Goal: Answer question/provide support: Share knowledge or assist other users

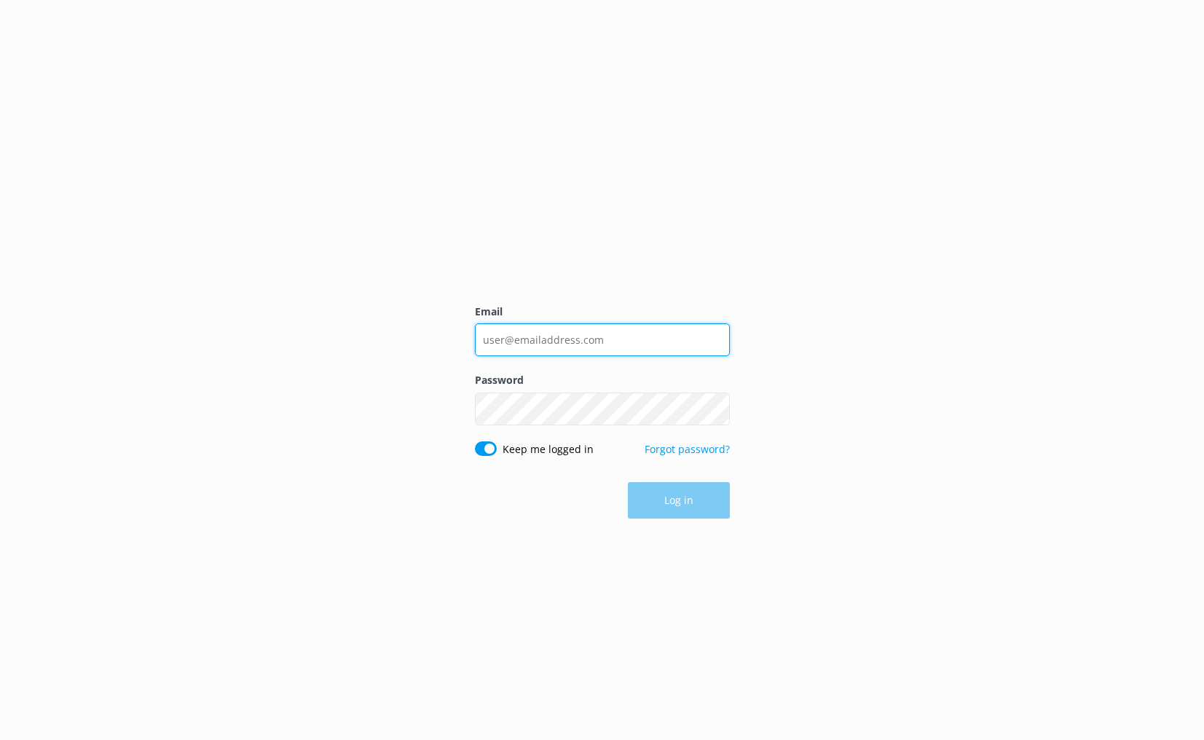
type input "[PERSON_NAME][EMAIL_ADDRESS][DOMAIN_NAME]"
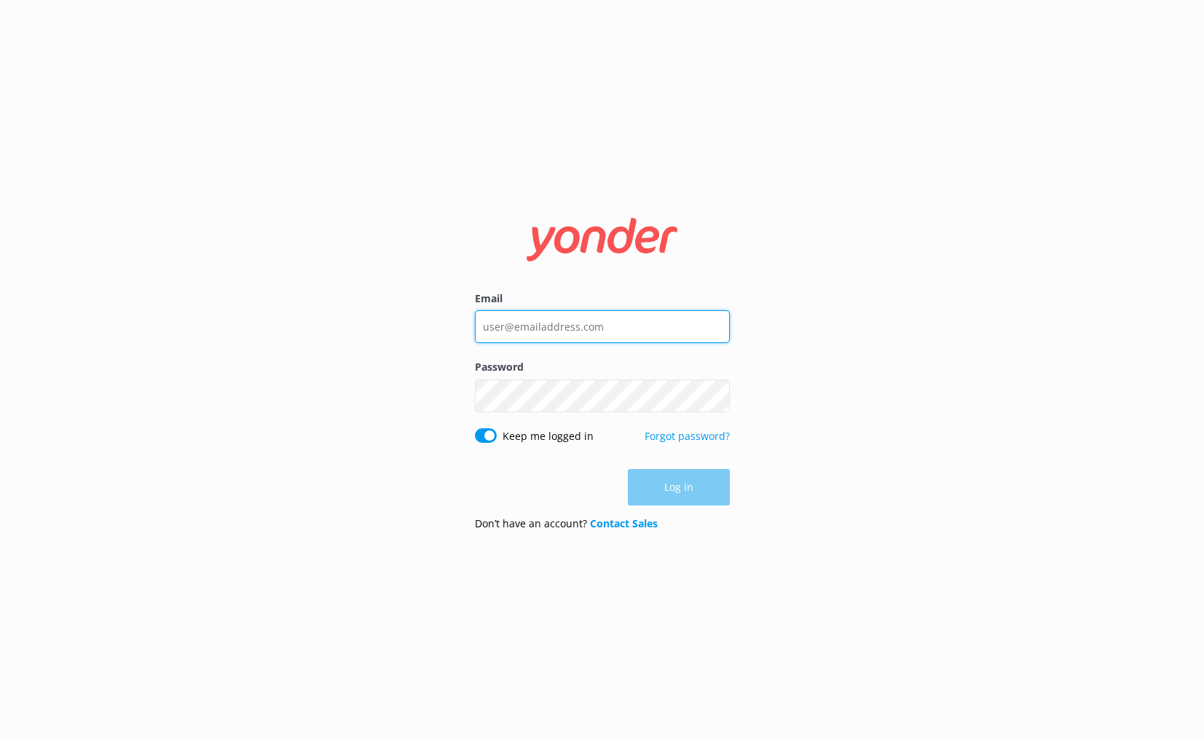
type input "[PERSON_NAME][EMAIL_ADDRESS][DOMAIN_NAME]"
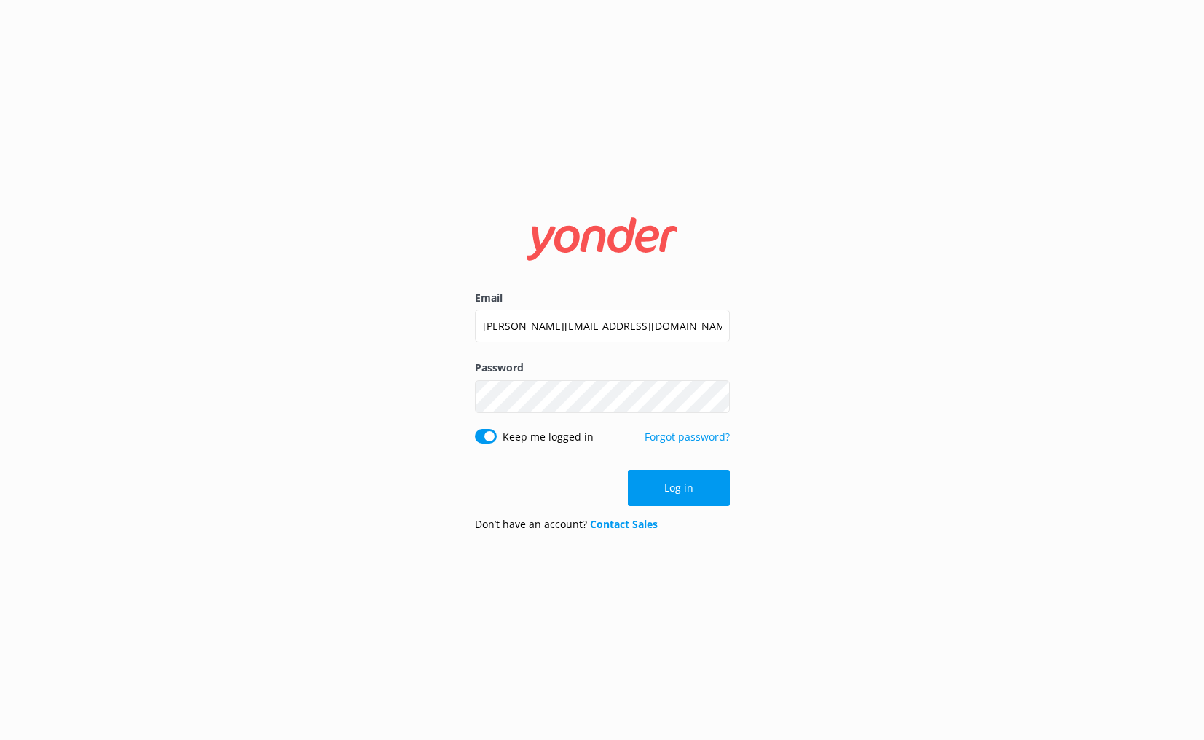
click at [674, 486] on button "Log in" at bounding box center [679, 488] width 102 height 36
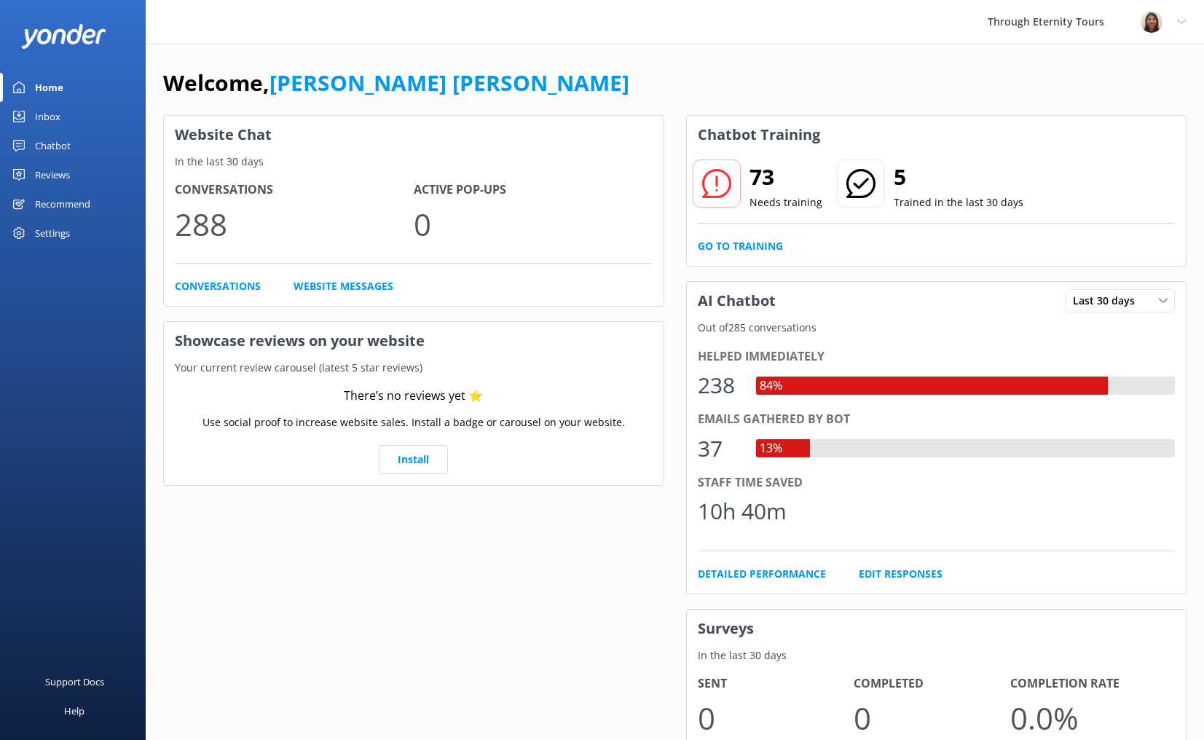
click at [64, 115] on link "Inbox" at bounding box center [73, 116] width 146 height 29
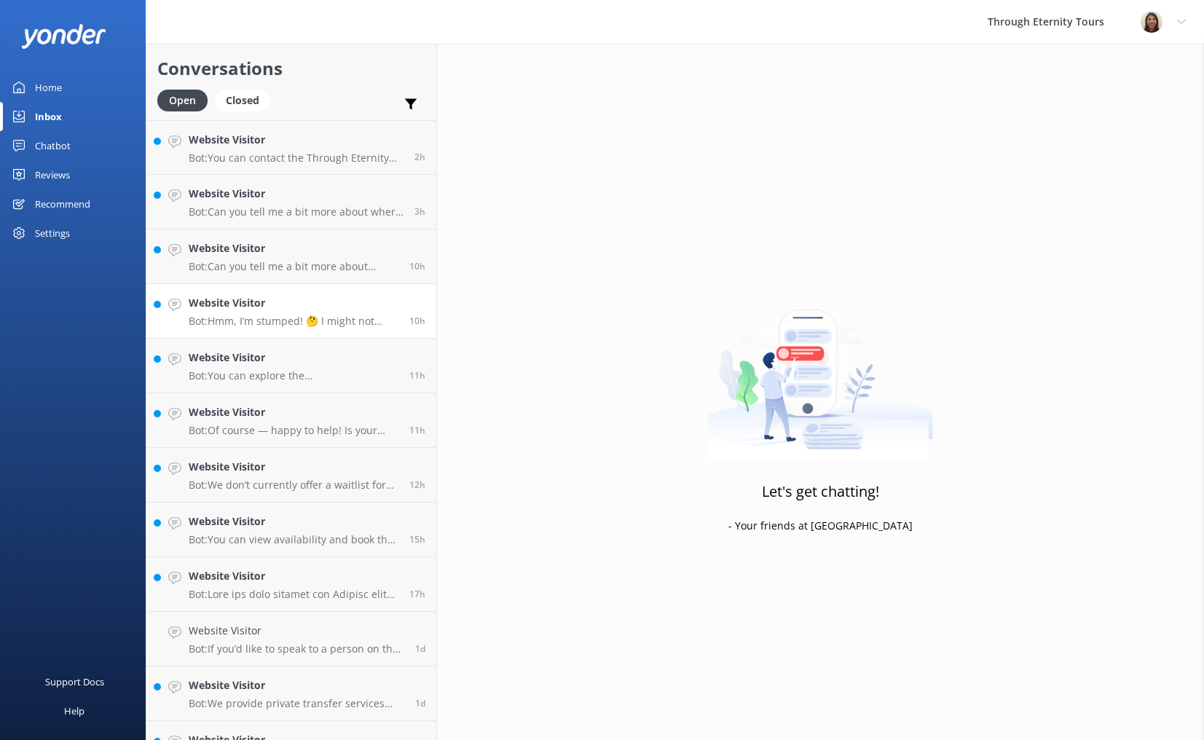
scroll to position [36, 0]
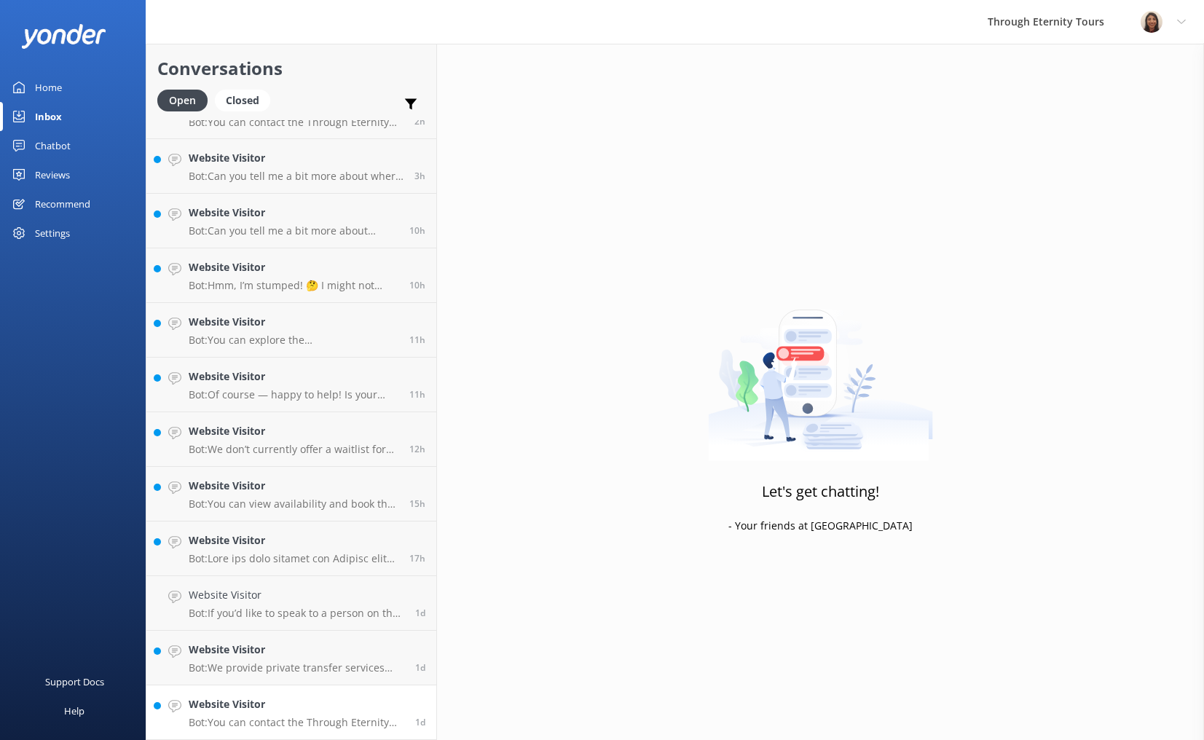
click at [307, 717] on p "Bot: You can contact the Through Eternity Tours team at [PHONE_NUMBER] or [PHON…" at bounding box center [297, 722] width 216 height 13
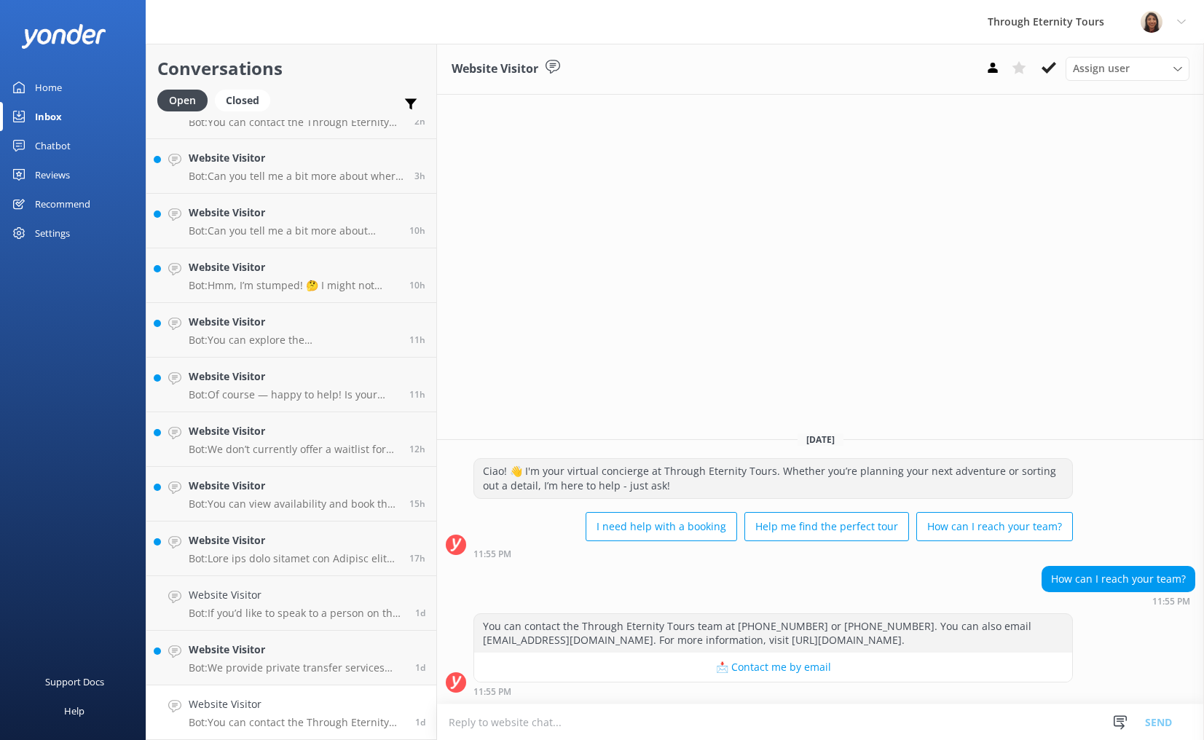
paste textarea "Hello, my name is [PERSON_NAME] from Through Eternity Tours. How can I assist y…"
type textarea "Hello, my name is [PERSON_NAME] from Through Eternity Tours. How can I assist y…"
click at [1160, 725] on button "Send" at bounding box center [1158, 721] width 55 height 36
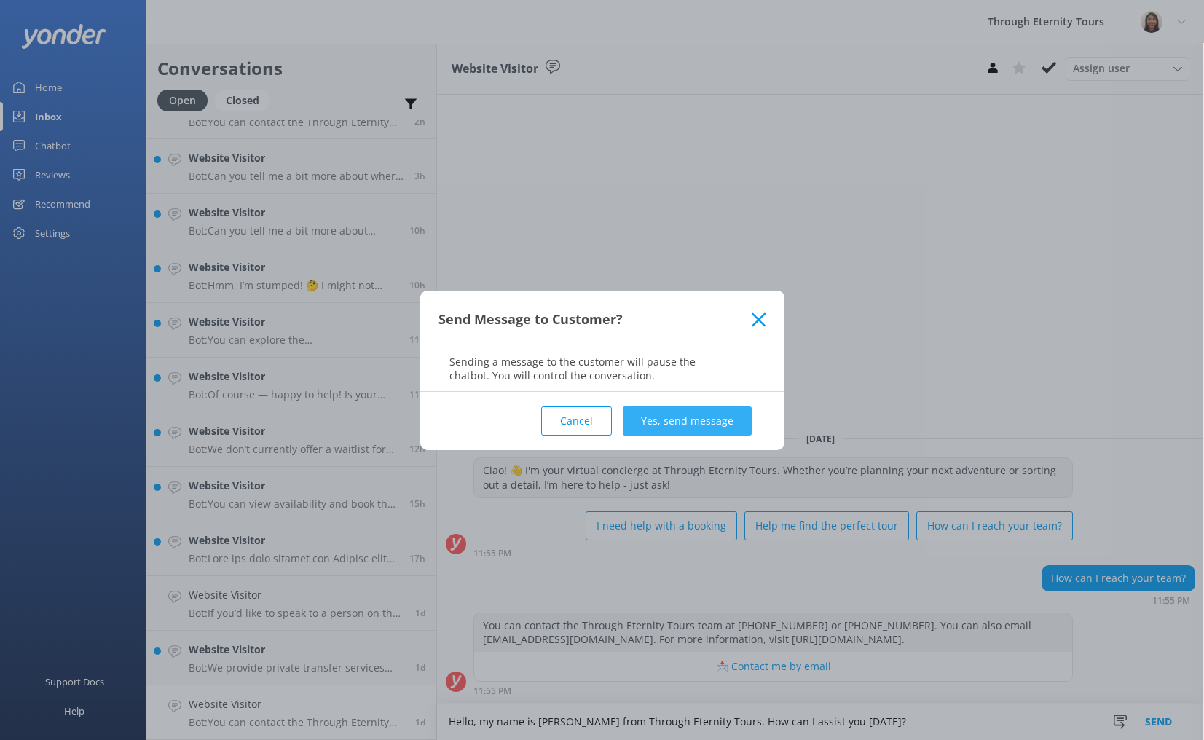
click at [690, 428] on button "Yes, send message" at bounding box center [687, 420] width 129 height 29
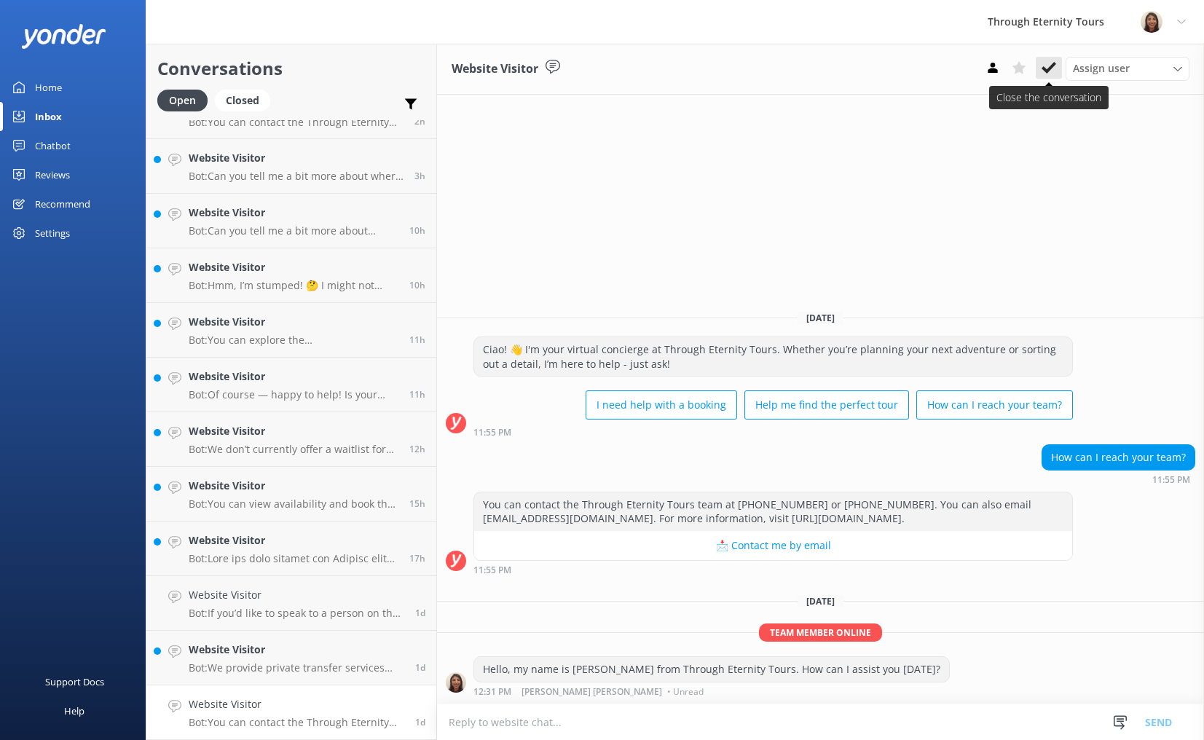
click at [1041, 76] on button at bounding box center [1048, 68] width 26 height 22
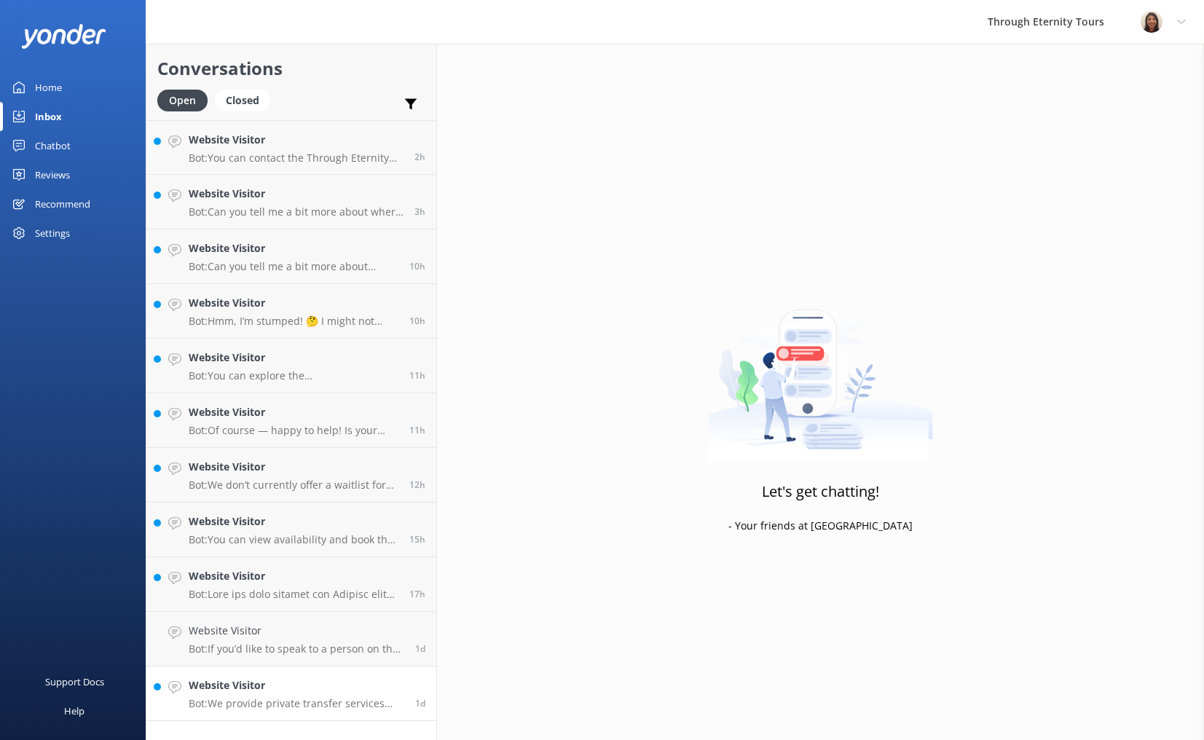
click at [334, 706] on p "Bot: We provide private transfer services across various locations in [GEOGRAPH…" at bounding box center [297, 703] width 216 height 13
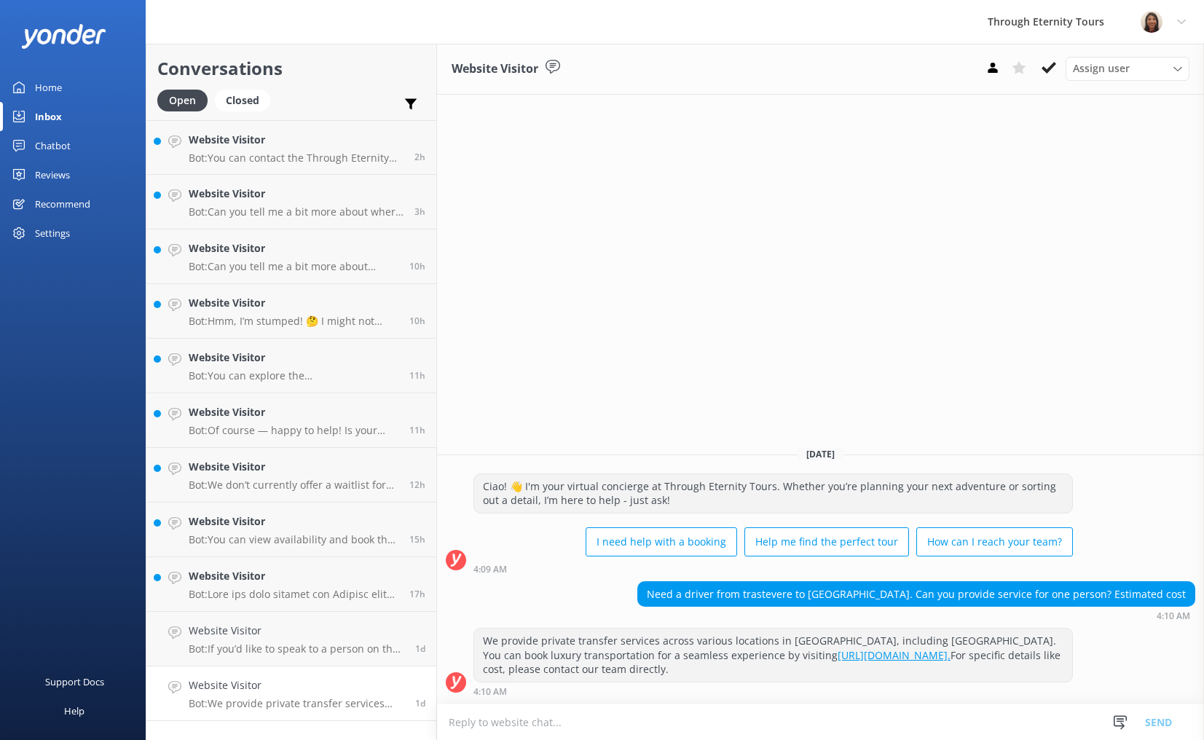
click at [711, 715] on textarea at bounding box center [820, 722] width 767 height 36
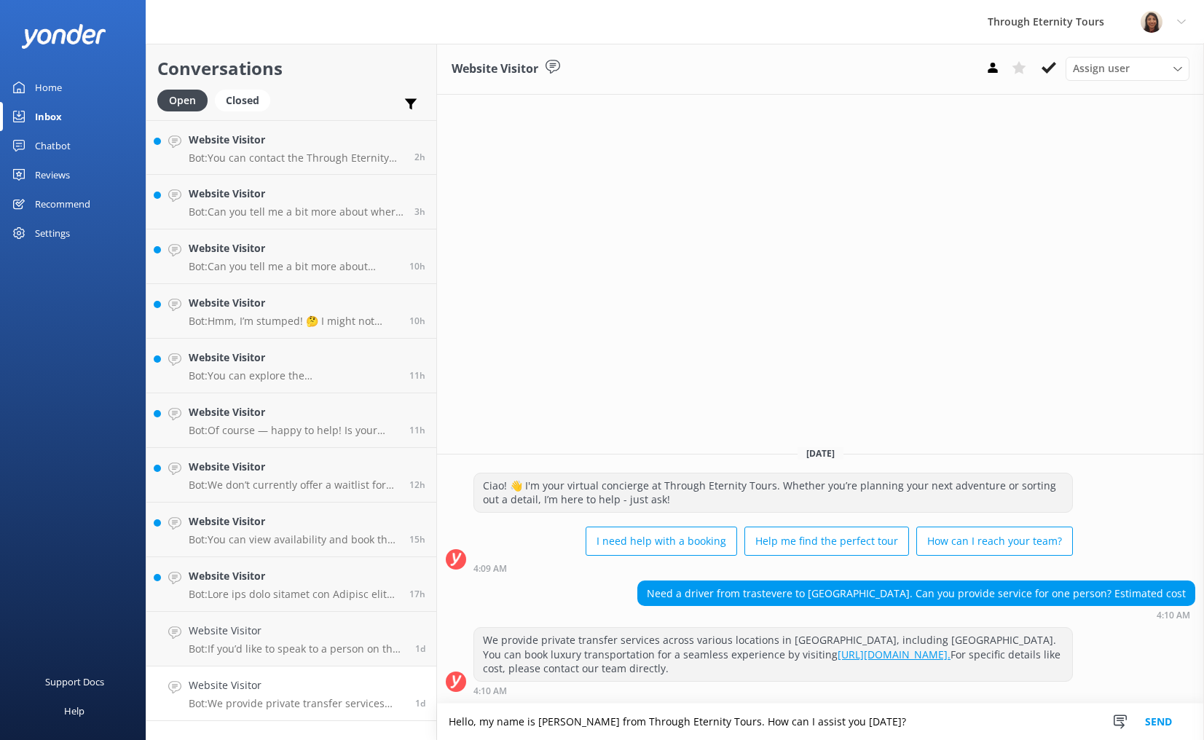
drag, startPoint x: 829, startPoint y: 724, endPoint x: 712, endPoint y: 722, distance: 116.5
click at [712, 722] on textarea "Hello, my name is [PERSON_NAME] from Through Eternity Tours. How can I assist y…" at bounding box center [820, 721] width 767 height 36
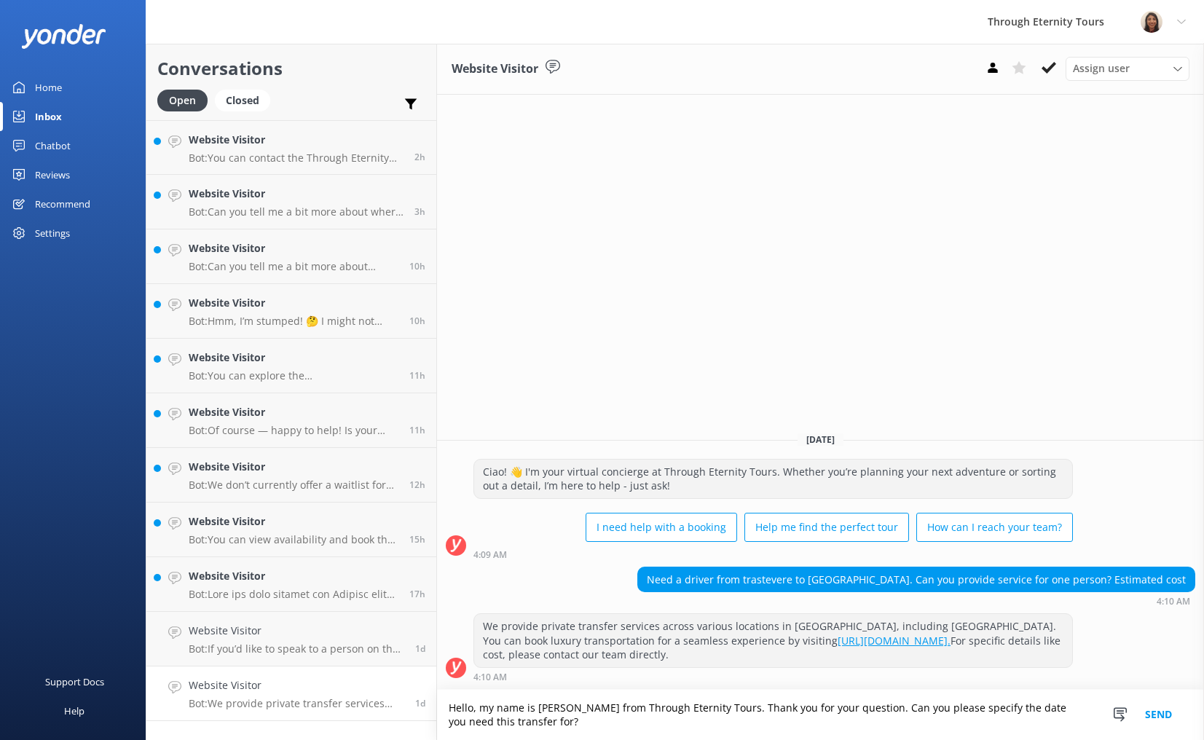
click at [936, 707] on textarea "Hello, my name is [PERSON_NAME] from Through Eternity Tours. Thank you for your…" at bounding box center [820, 715] width 767 height 50
click at [970, 709] on textarea "Hello, my name is [PERSON_NAME] from Through Eternity Tours. Thank you for your…" at bounding box center [820, 715] width 767 height 50
click at [959, 708] on textarea "Hello, my name is [PERSON_NAME] from Through Eternity Tours. Thank you for your…" at bounding box center [820, 715] width 767 height 50
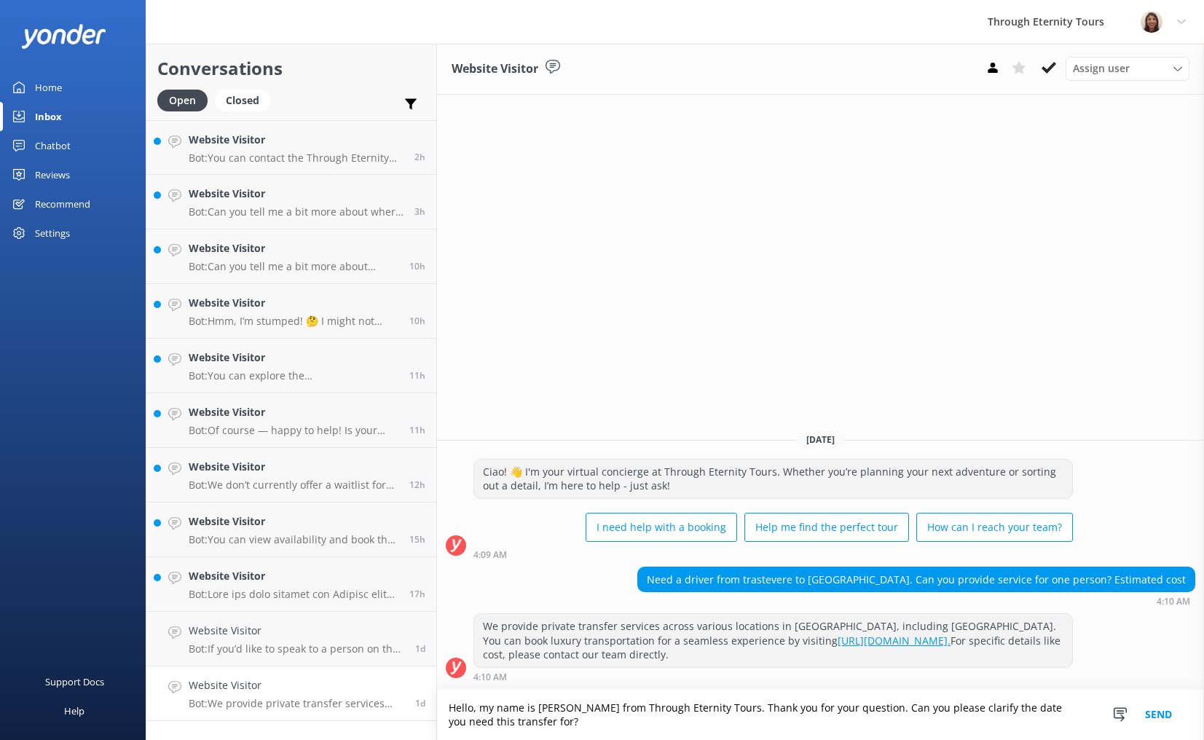
click at [959, 708] on textarea "Hello, my name is [PERSON_NAME] from Through Eternity Tours. Thank you for your…" at bounding box center [820, 715] width 767 height 50
click at [1043, 708] on textarea "Hello, my name is [PERSON_NAME] from Through Eternity Tours. Thank you for your…" at bounding box center [820, 715] width 767 height 50
click at [1055, 706] on textarea "Hello, my name is [PERSON_NAME] from Through Eternity Tours. Thank you for your…" at bounding box center [820, 715] width 767 height 50
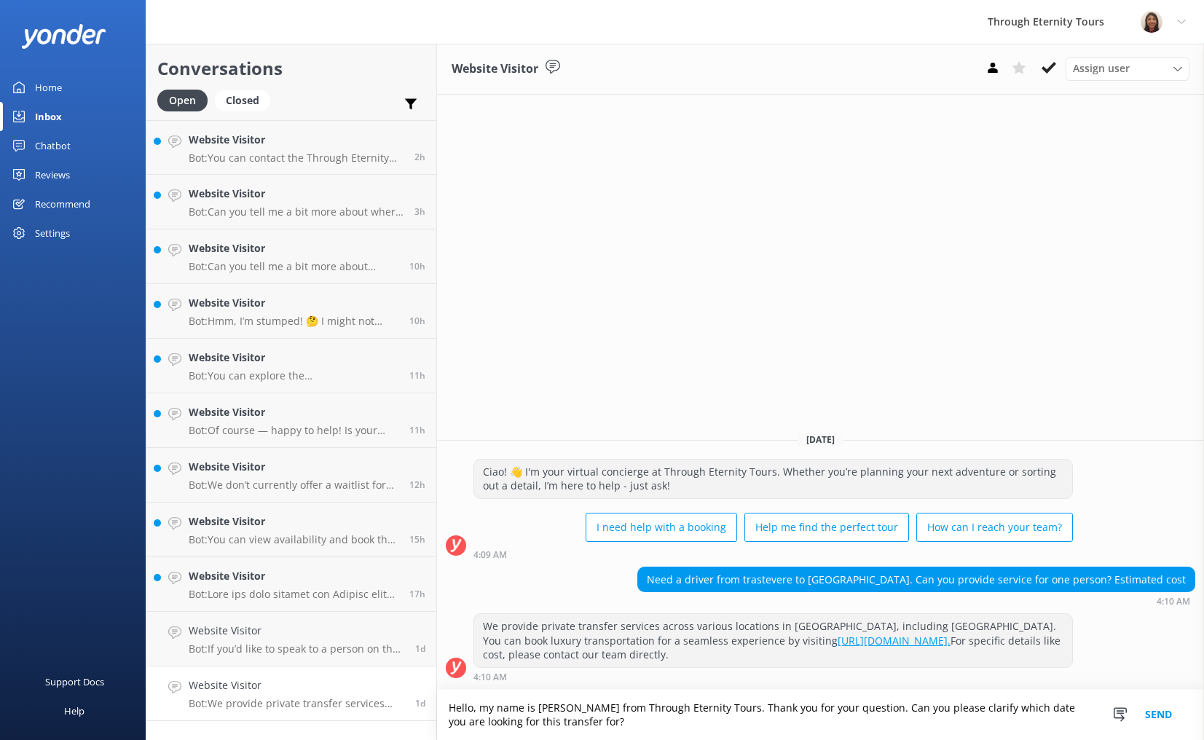
drag, startPoint x: 575, startPoint y: 722, endPoint x: 522, endPoint y: 727, distance: 52.7
click at [522, 727] on textarea "Hello, my name is [PERSON_NAME] from Through Eternity Tours. Thank you for your…" at bounding box center [820, 715] width 767 height 50
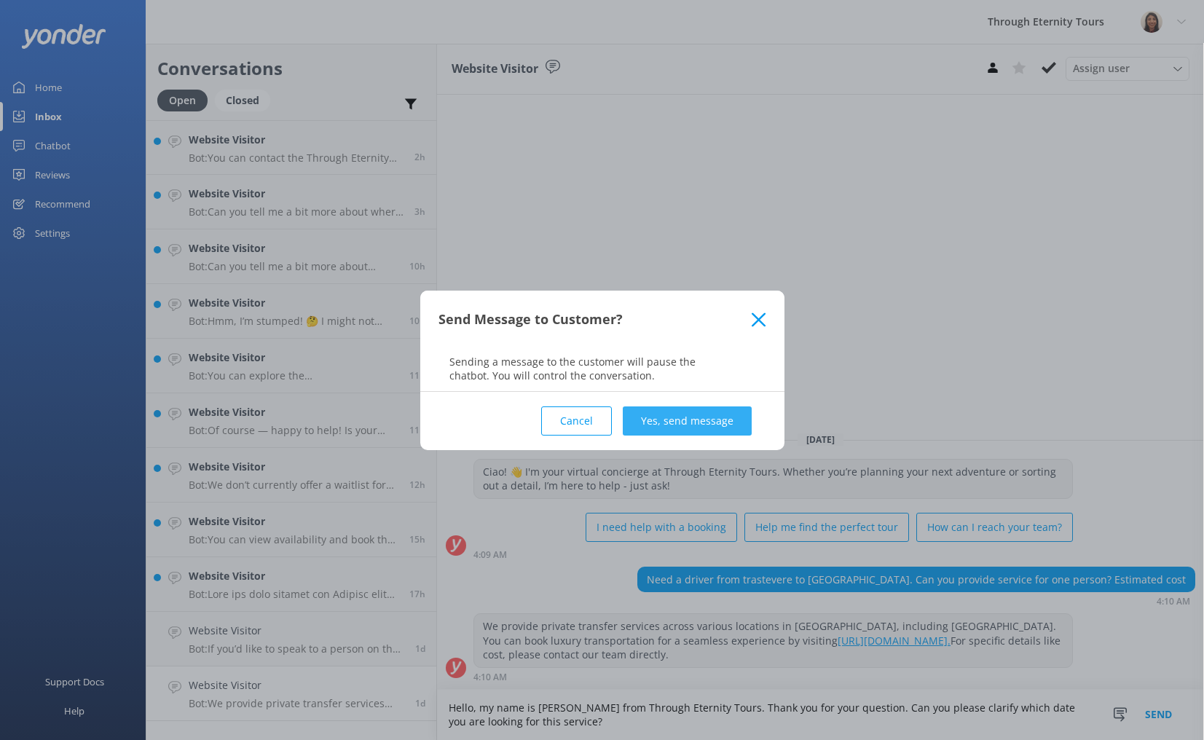
type textarea "Hello, my name is [PERSON_NAME] from Through Eternity Tours. Thank you for your…"
click at [682, 414] on button "Yes, send message" at bounding box center [687, 420] width 129 height 29
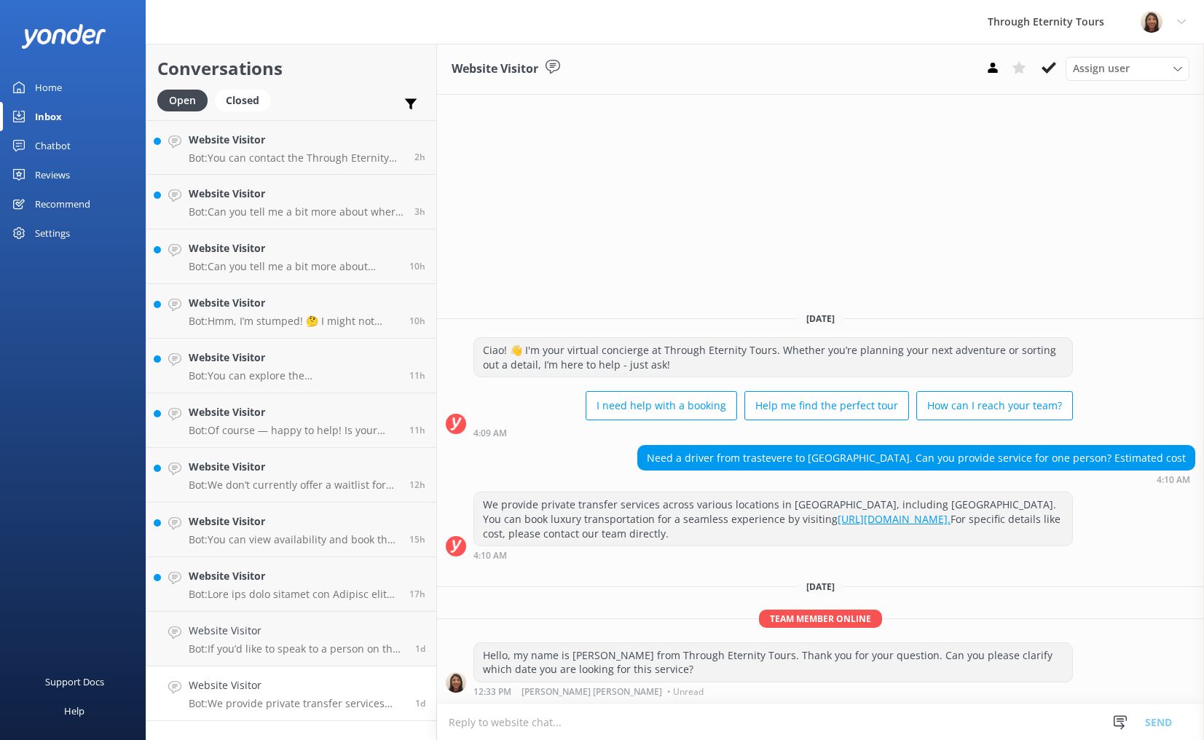
drag, startPoint x: 1055, startPoint y: 60, endPoint x: 1042, endPoint y: 100, distance: 42.1
click at [1055, 60] on icon at bounding box center [1048, 67] width 15 height 15
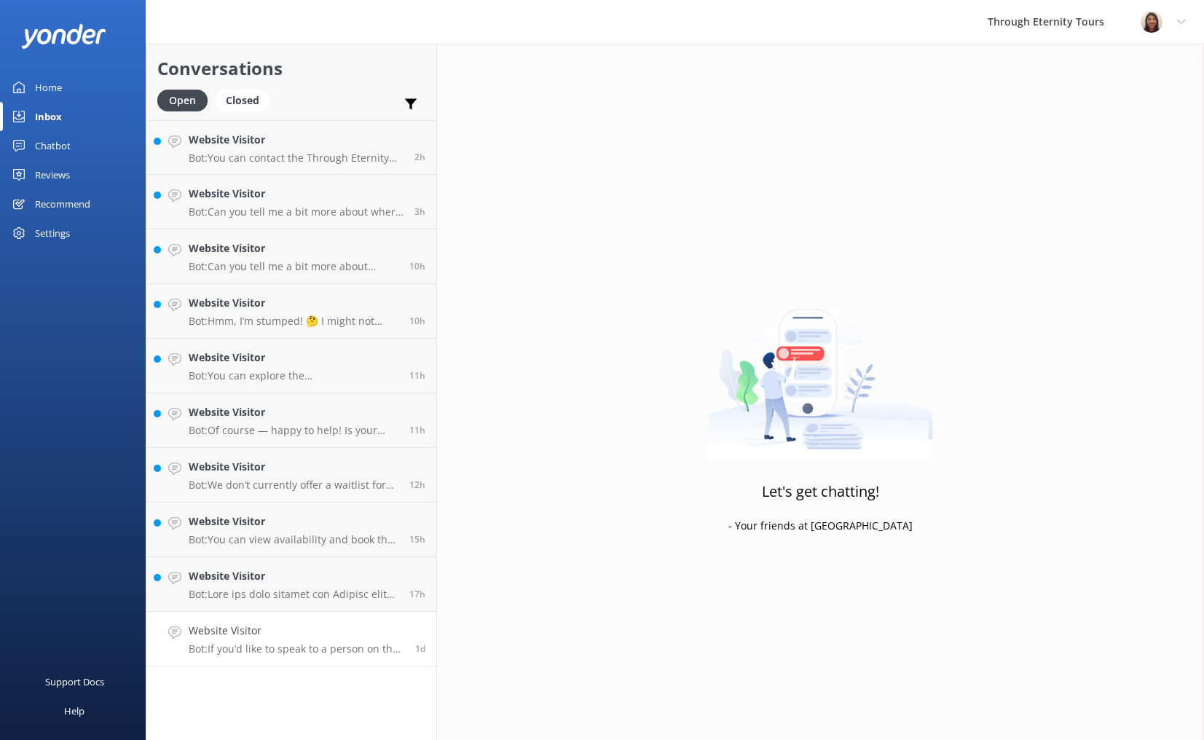
click at [315, 646] on p "Bot: If you’d like to speak to a person on the Through Eternity Tours team, ple…" at bounding box center [297, 648] width 216 height 13
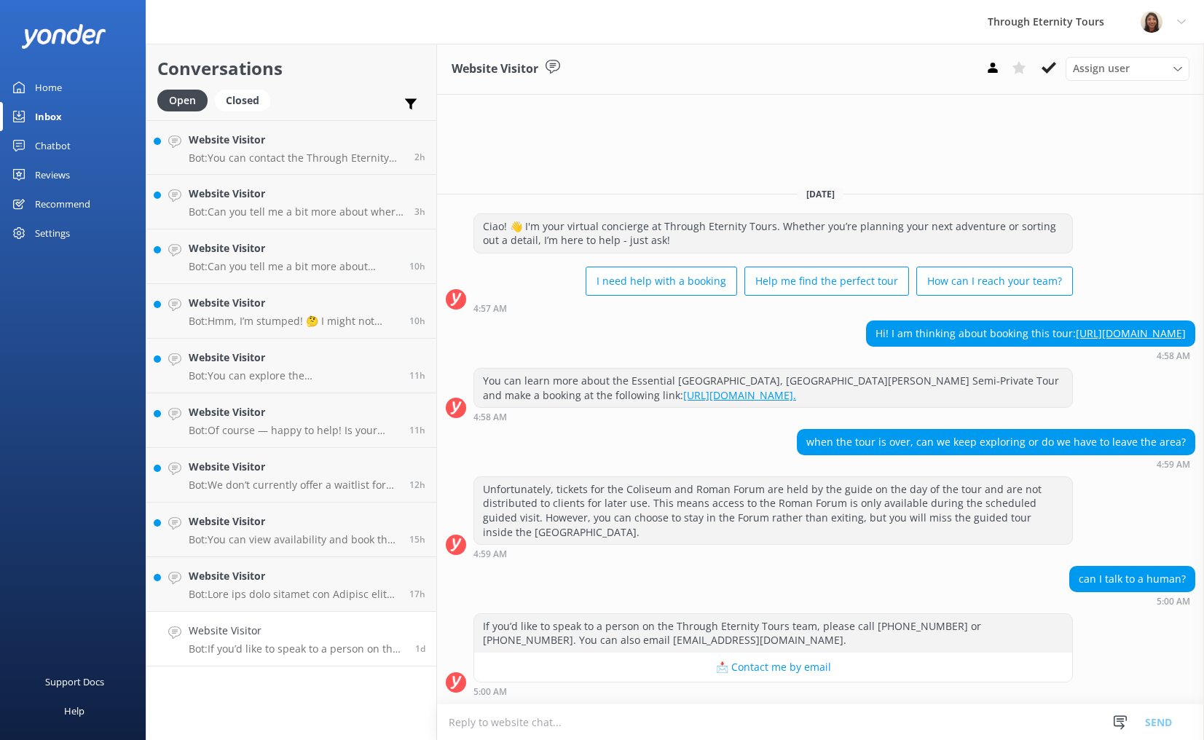
click at [575, 718] on textarea at bounding box center [820, 722] width 767 height 36
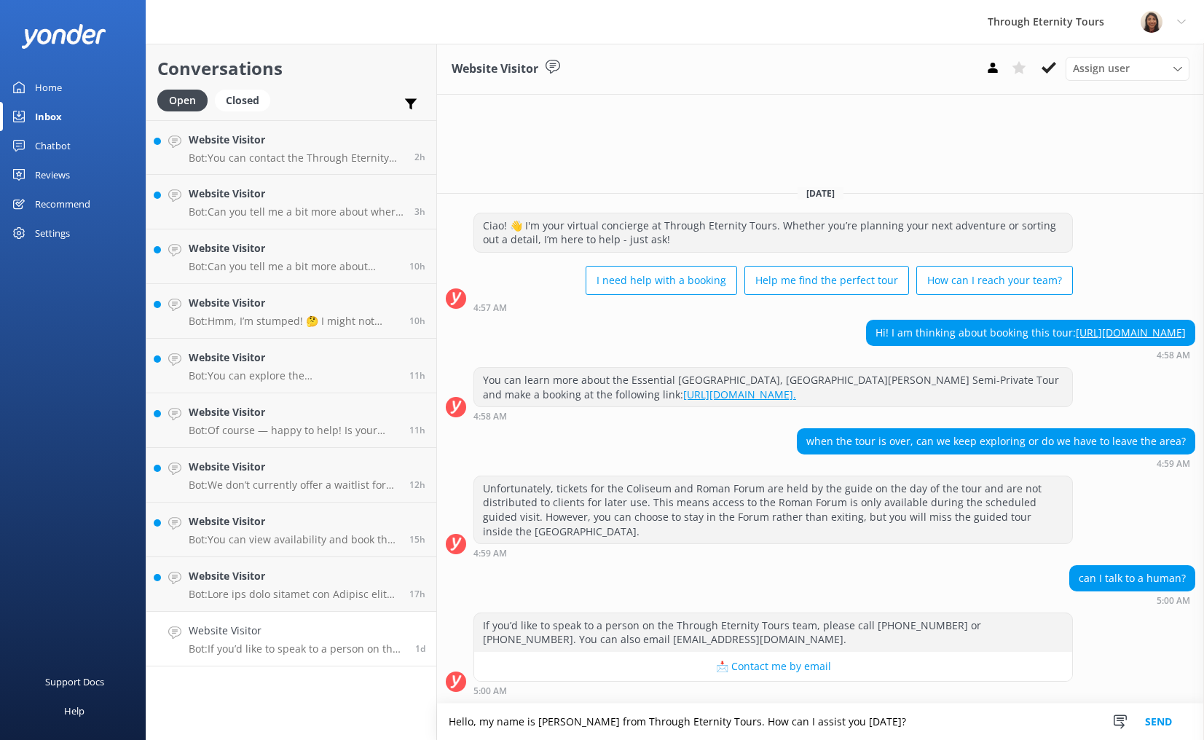
drag, startPoint x: 863, startPoint y: 722, endPoint x: 713, endPoint y: 719, distance: 150.0
click at [713, 719] on textarea "Hello, my name is [PERSON_NAME] from Through Eternity Tours. How can I assist y…" at bounding box center [820, 721] width 767 height 36
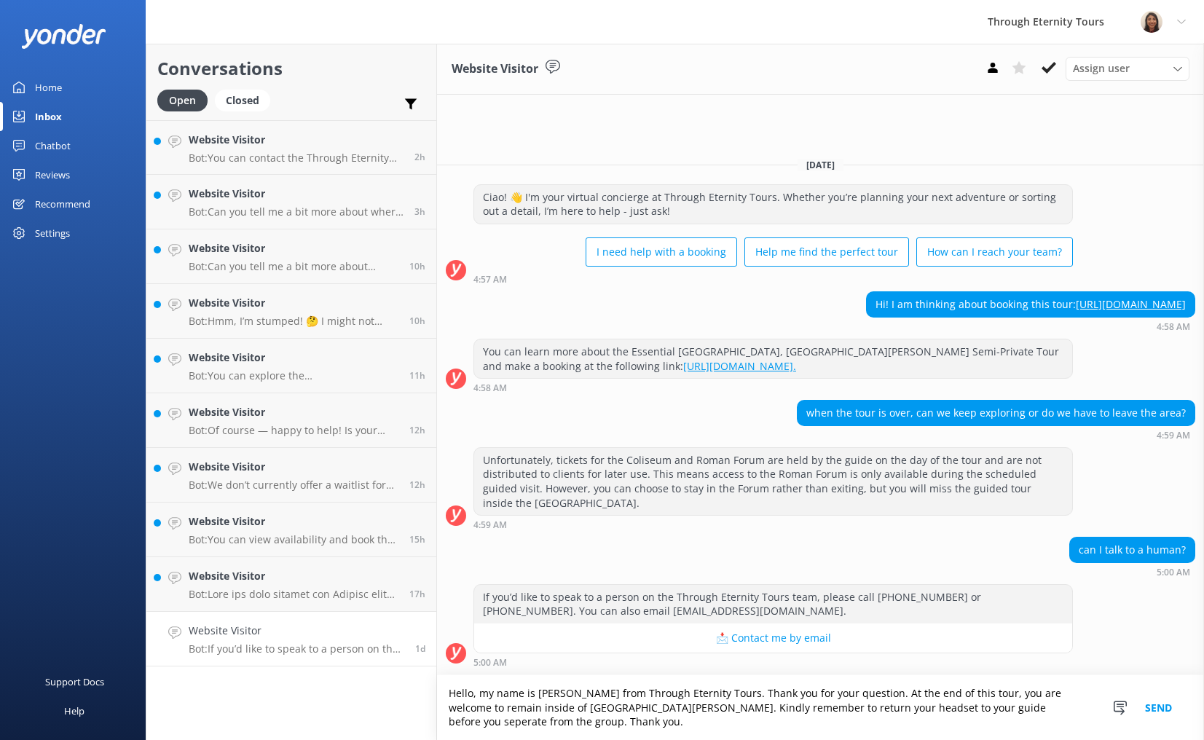
click at [947, 710] on textarea "Hello, my name is [PERSON_NAME] from Through Eternity Tours. Thank you for your…" at bounding box center [820, 707] width 767 height 65
click at [954, 709] on textarea "Hello, my name is [PERSON_NAME] from Through Eternity Tours. Thank you for your…" at bounding box center [820, 707] width 767 height 65
type textarea "Hello, my name is [PERSON_NAME] from Through Eternity Tours. Thank you for your…"
click at [1171, 711] on button "Send" at bounding box center [1158, 707] width 55 height 65
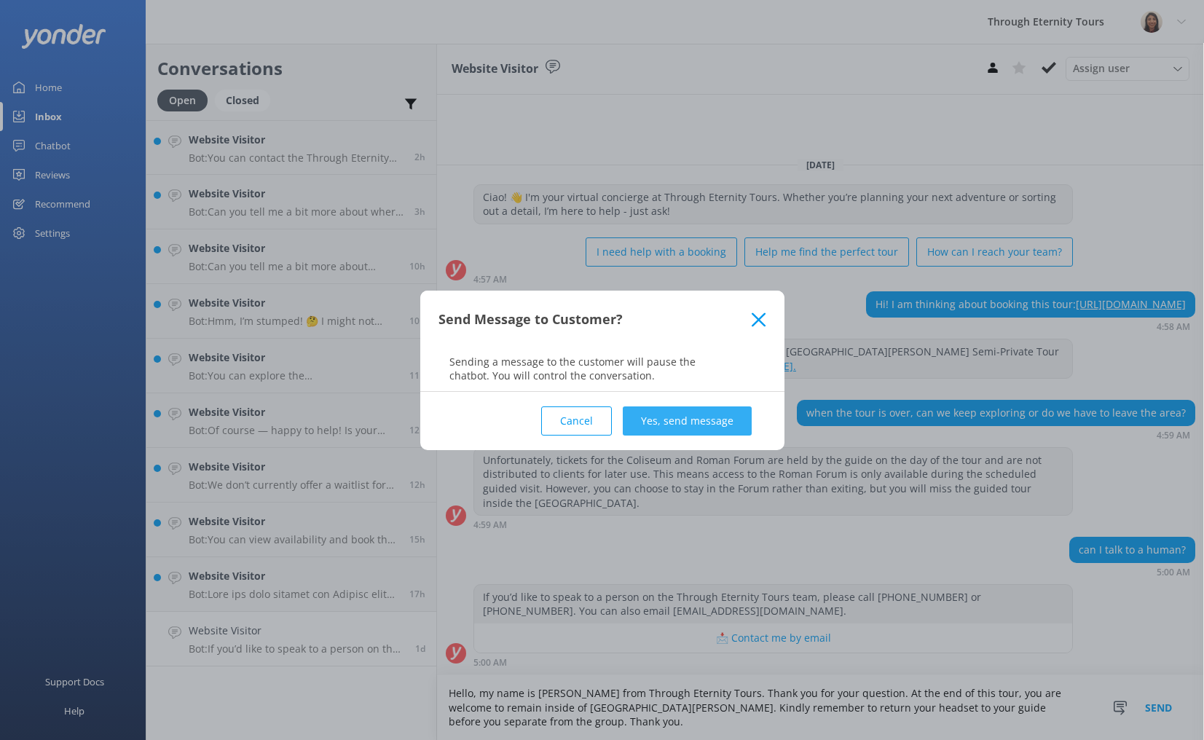
click at [687, 417] on button "Yes, send message" at bounding box center [687, 420] width 129 height 29
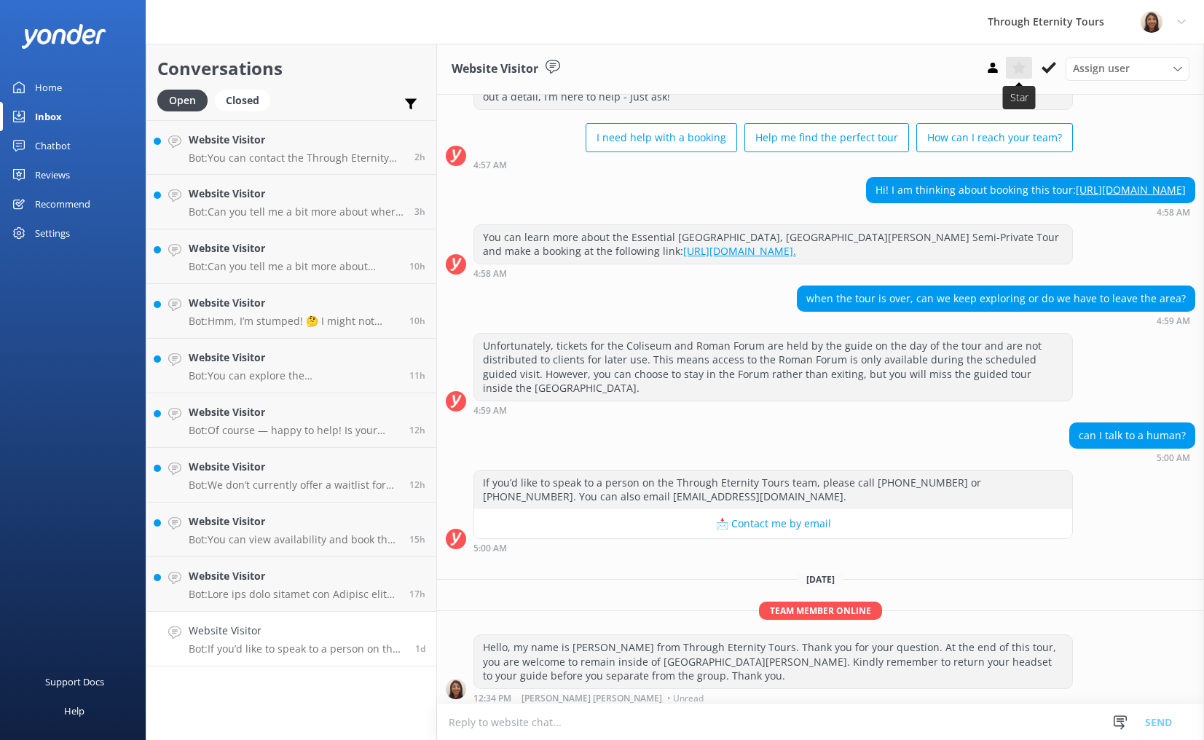
scroll to position [69, 0]
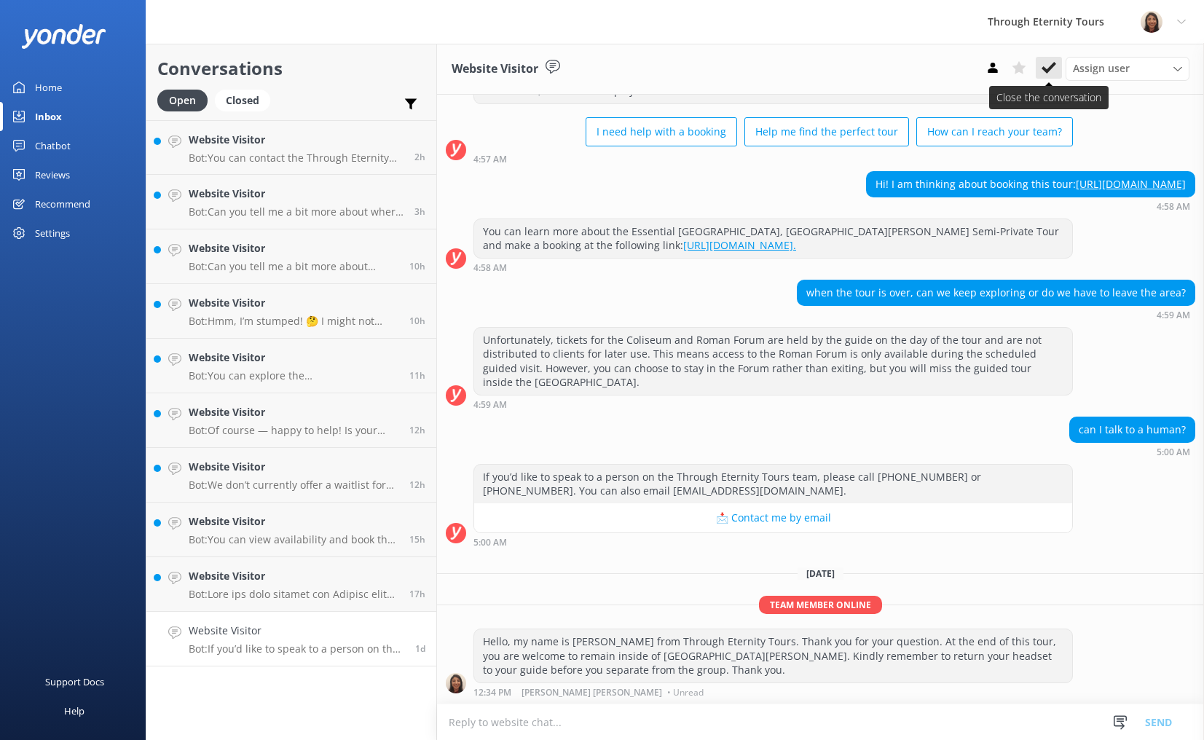
click at [1044, 68] on use at bounding box center [1048, 68] width 15 height 12
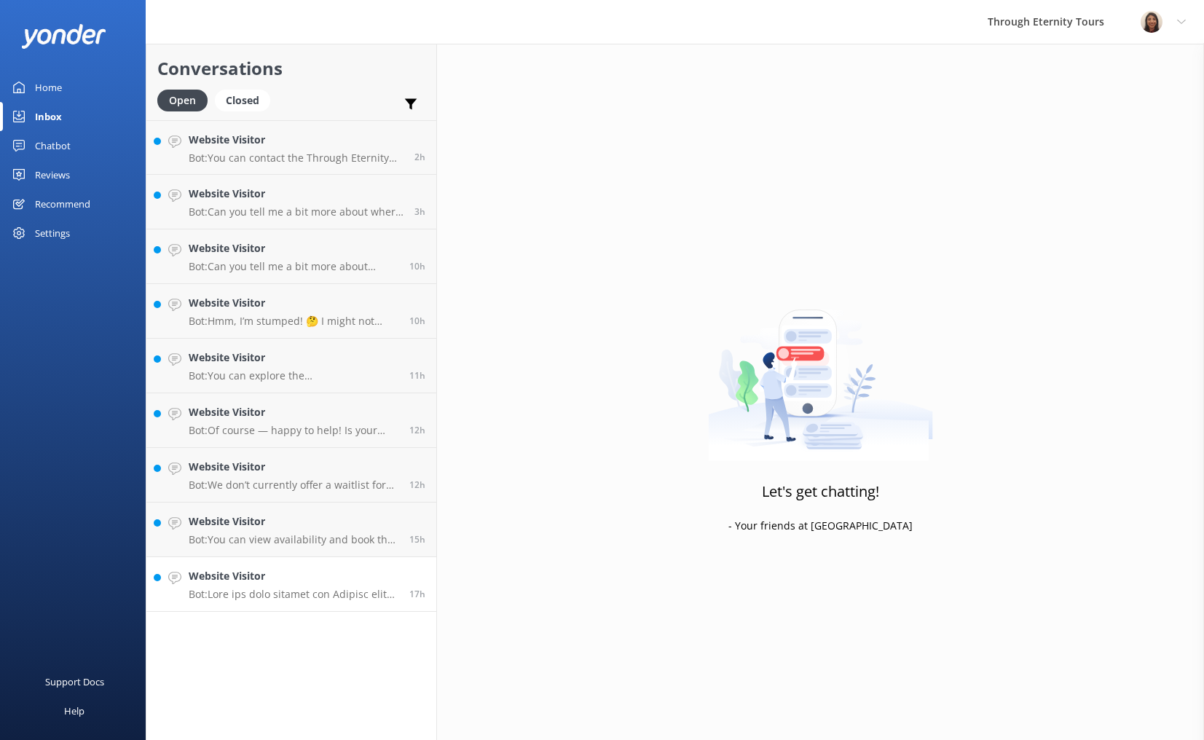
click at [301, 584] on div "Website Visitor Bot:" at bounding box center [294, 584] width 210 height 32
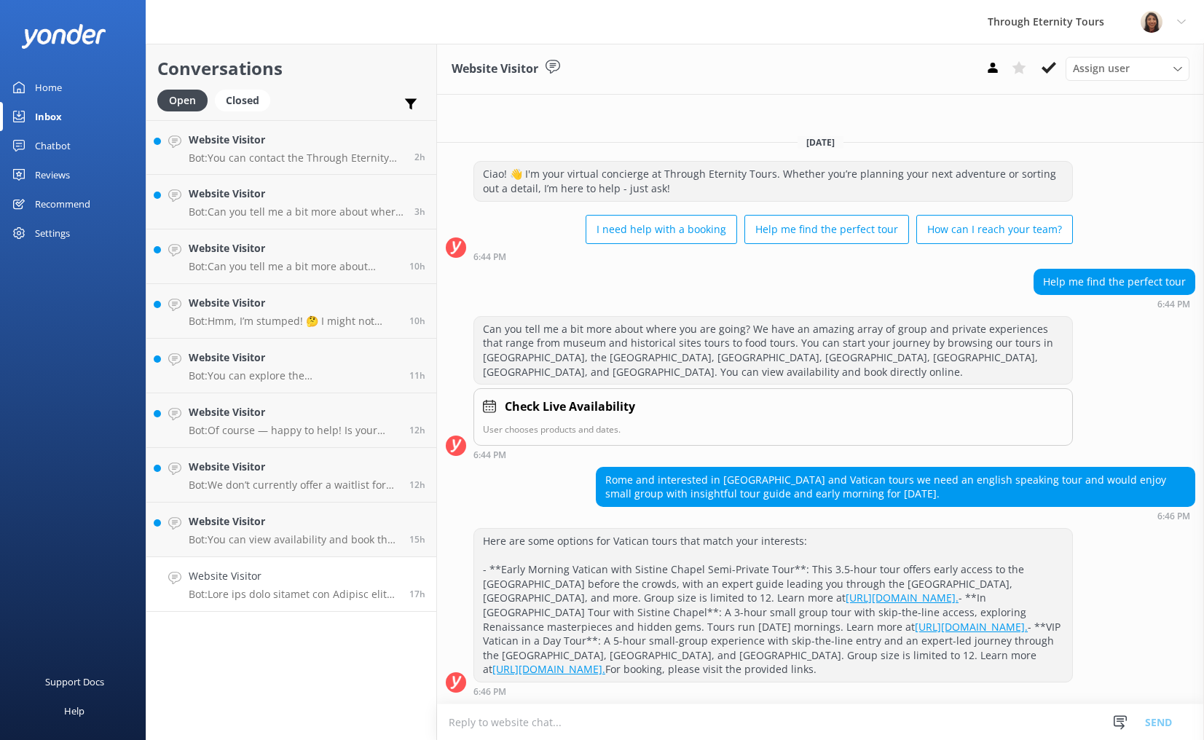
scroll to position [42, 0]
click at [1045, 71] on use at bounding box center [1048, 68] width 15 height 12
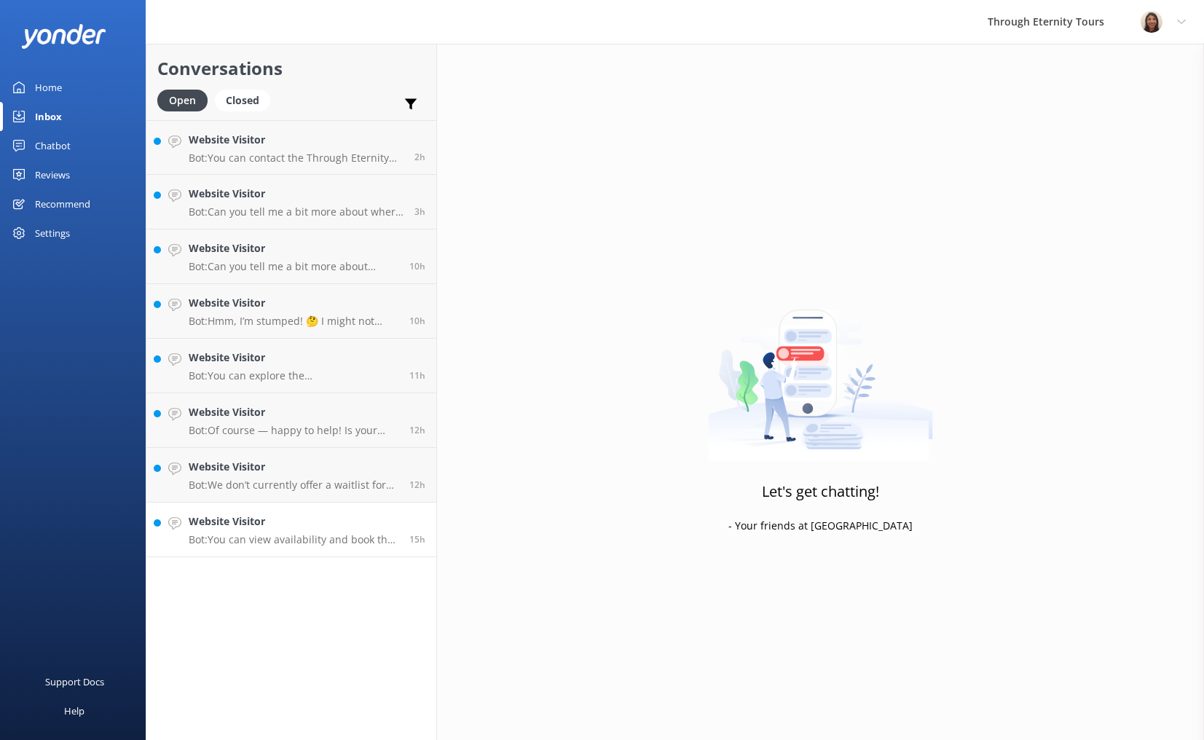
click at [300, 518] on h4 "Website Visitor" at bounding box center [294, 521] width 210 height 16
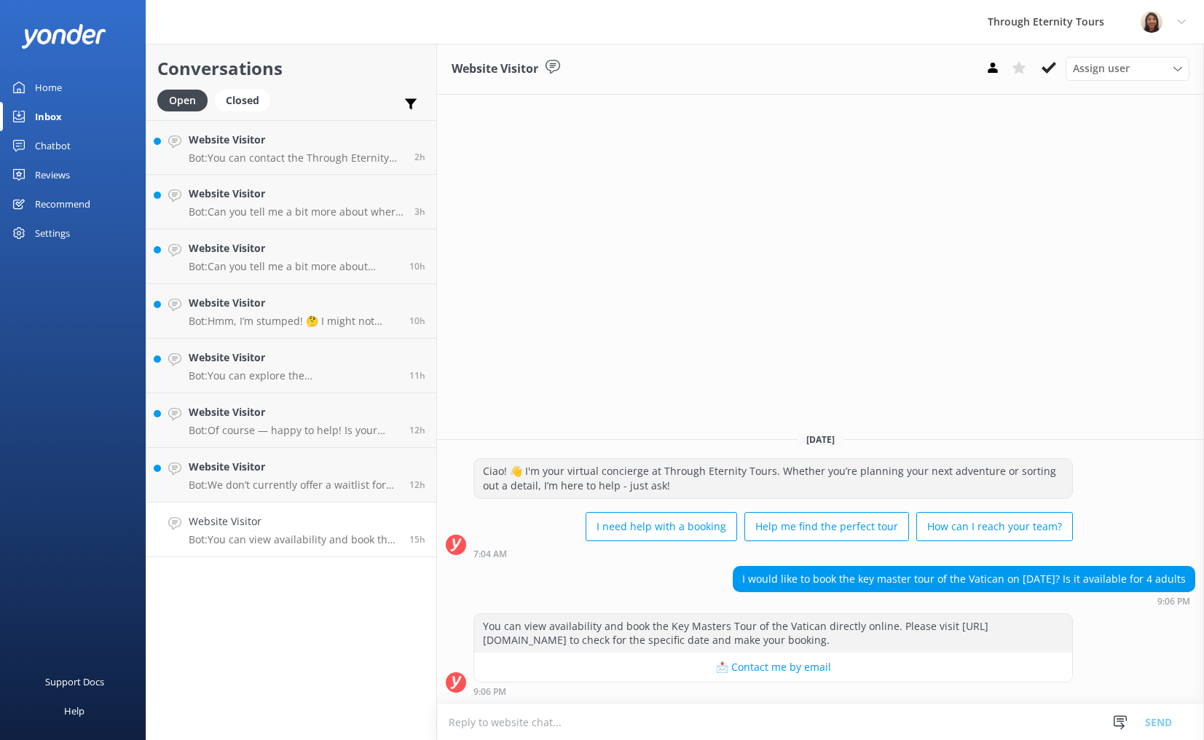
click at [837, 721] on textarea at bounding box center [820, 722] width 767 height 36
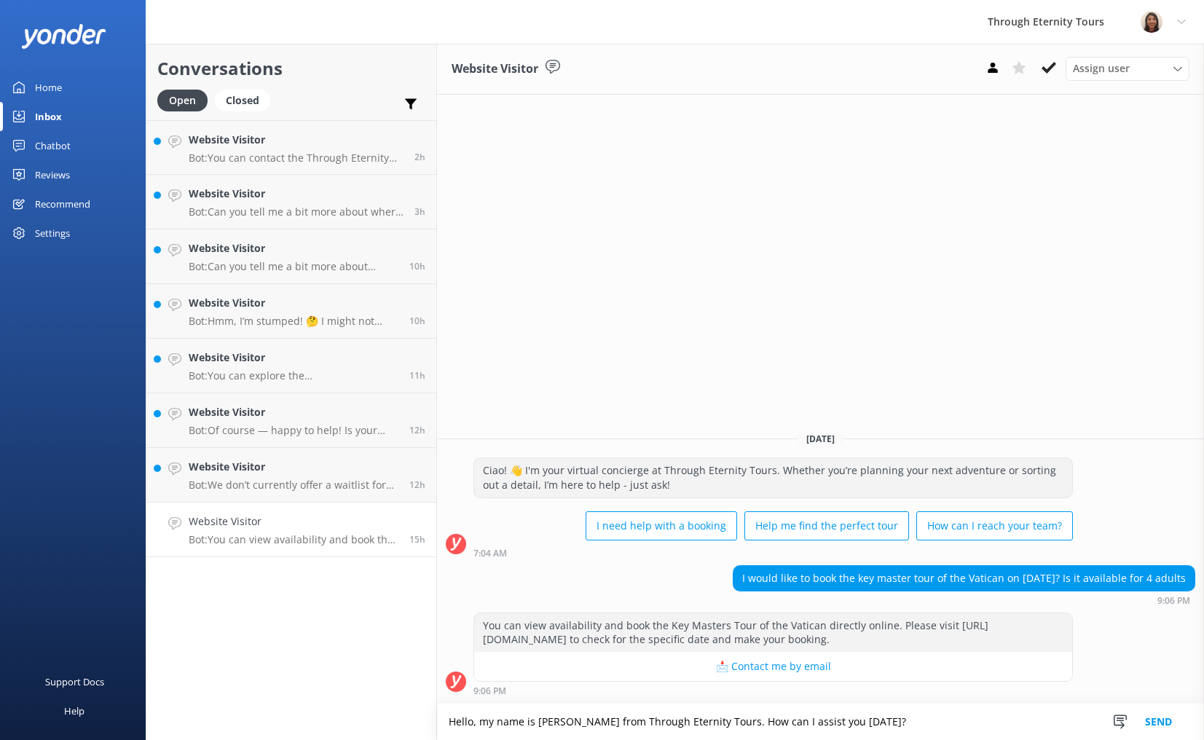
drag, startPoint x: 827, startPoint y: 722, endPoint x: 713, endPoint y: 727, distance: 114.4
click at [713, 727] on textarea "Hello, my name is [PERSON_NAME] from Through Eternity Tours. How can I assist y…" at bounding box center [820, 721] width 767 height 36
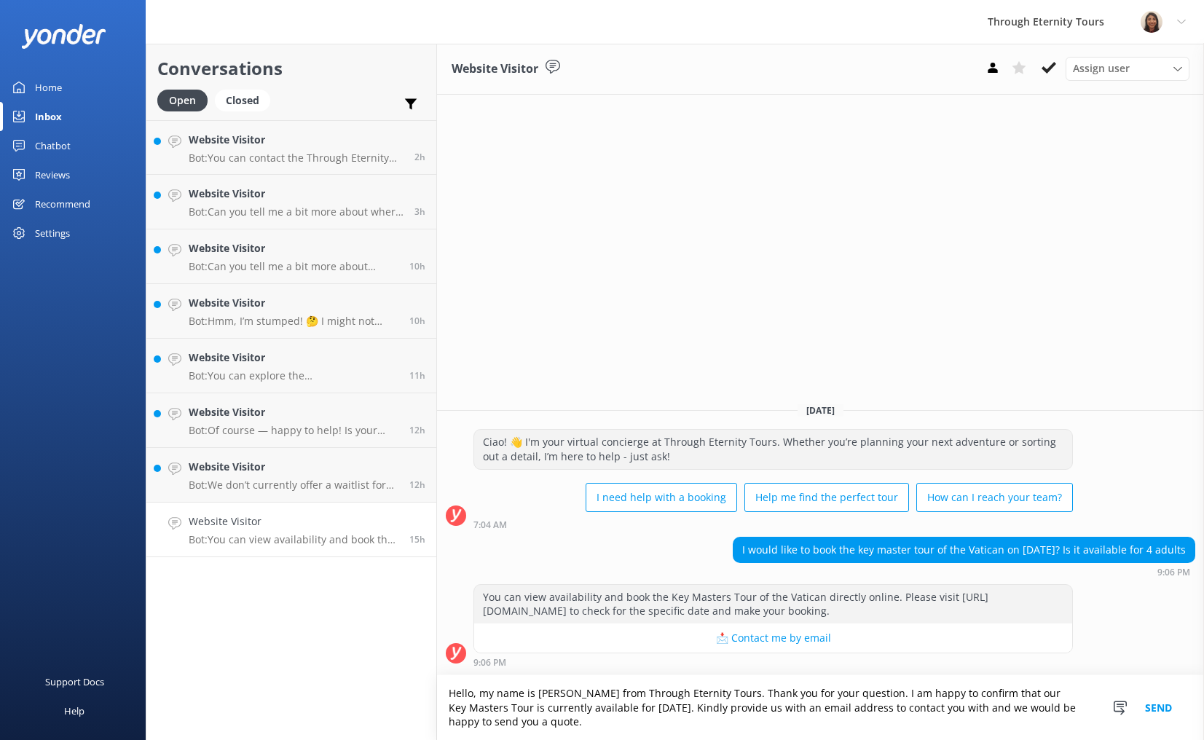
click at [936, 708] on textarea "Hello, my name is [PERSON_NAME] from Through Eternity Tours. Thank you for your…" at bounding box center [820, 707] width 767 height 65
type textarea "Hello, my name is [PERSON_NAME] from Through Eternity Tours. Thank you for your…"
click at [1160, 713] on button "Send" at bounding box center [1158, 707] width 55 height 65
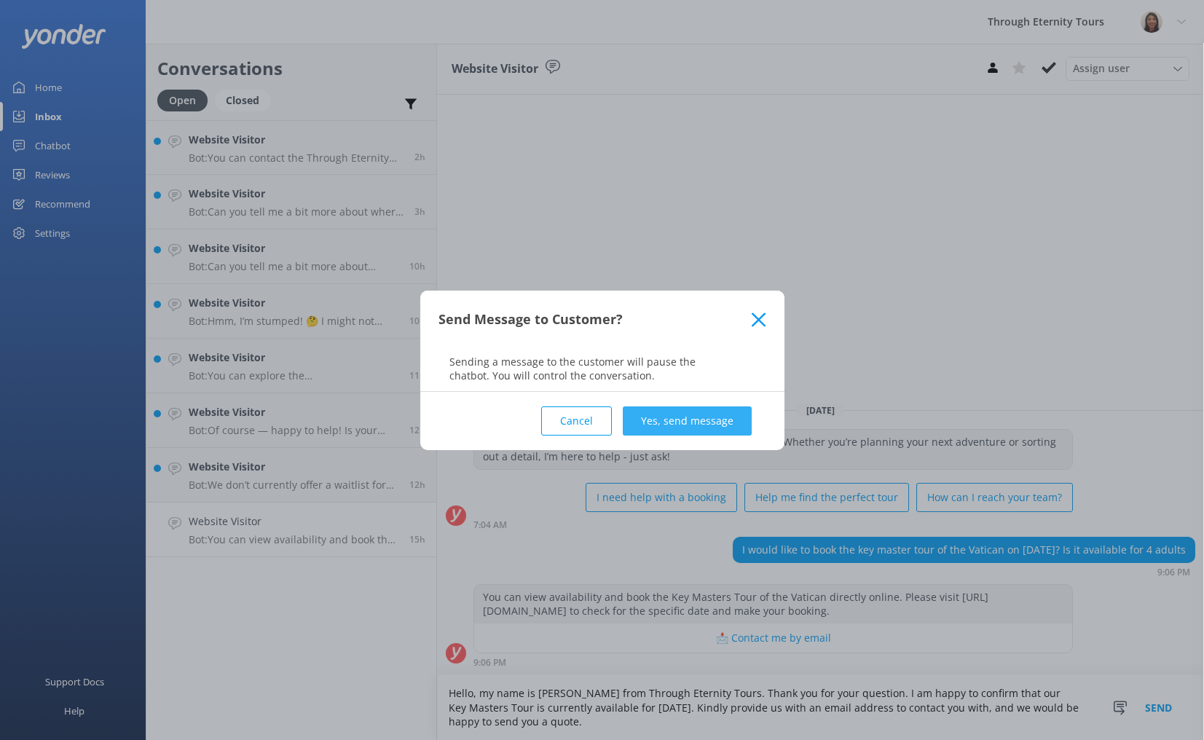
click at [668, 415] on button "Yes, send message" at bounding box center [687, 420] width 129 height 29
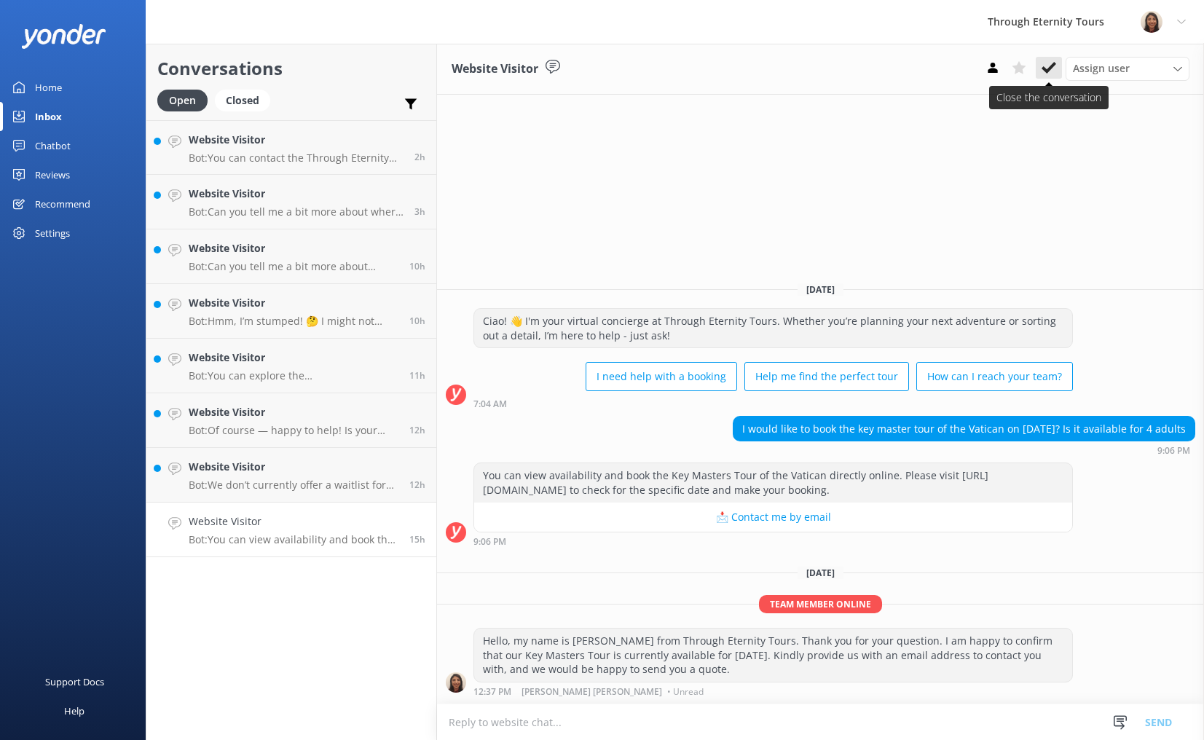
click at [1054, 68] on icon at bounding box center [1048, 67] width 15 height 15
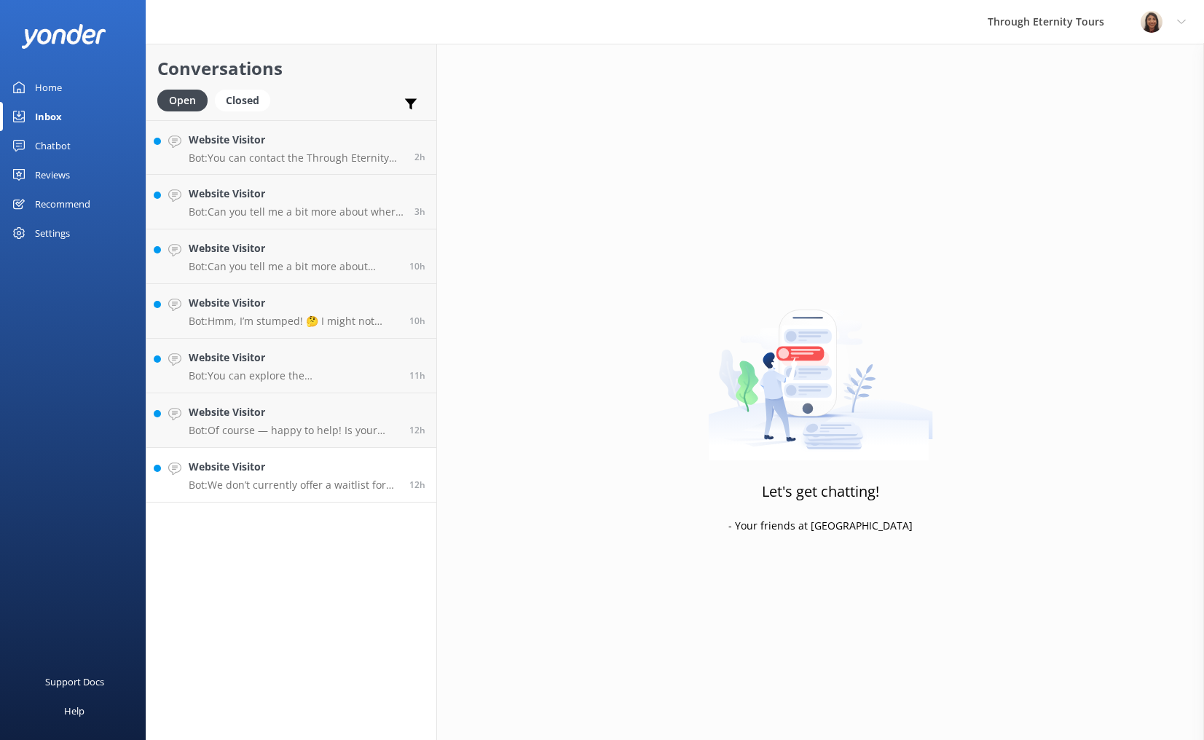
drag, startPoint x: 307, startPoint y: 481, endPoint x: 300, endPoint y: 480, distance: 7.4
click at [307, 481] on p "Bot: We don’t currently offer a waitlist for sold-out tours. However, cancellat…" at bounding box center [294, 484] width 210 height 13
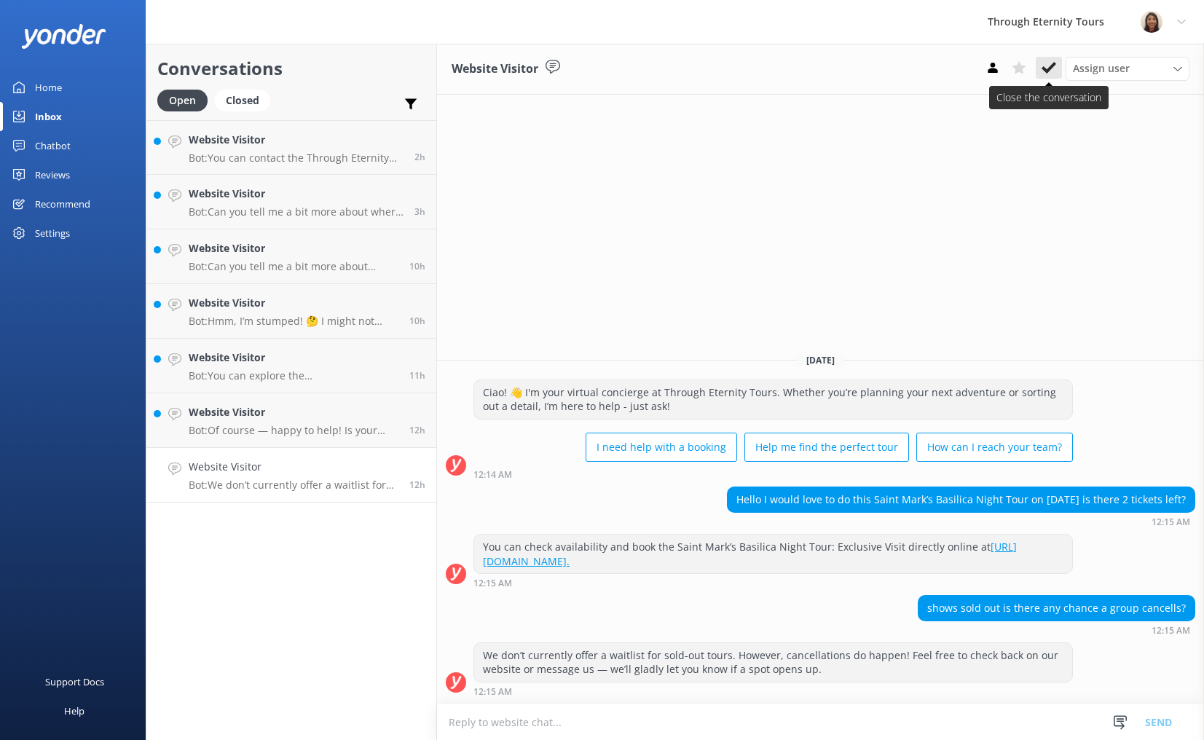
click at [1052, 71] on icon at bounding box center [1048, 67] width 15 height 15
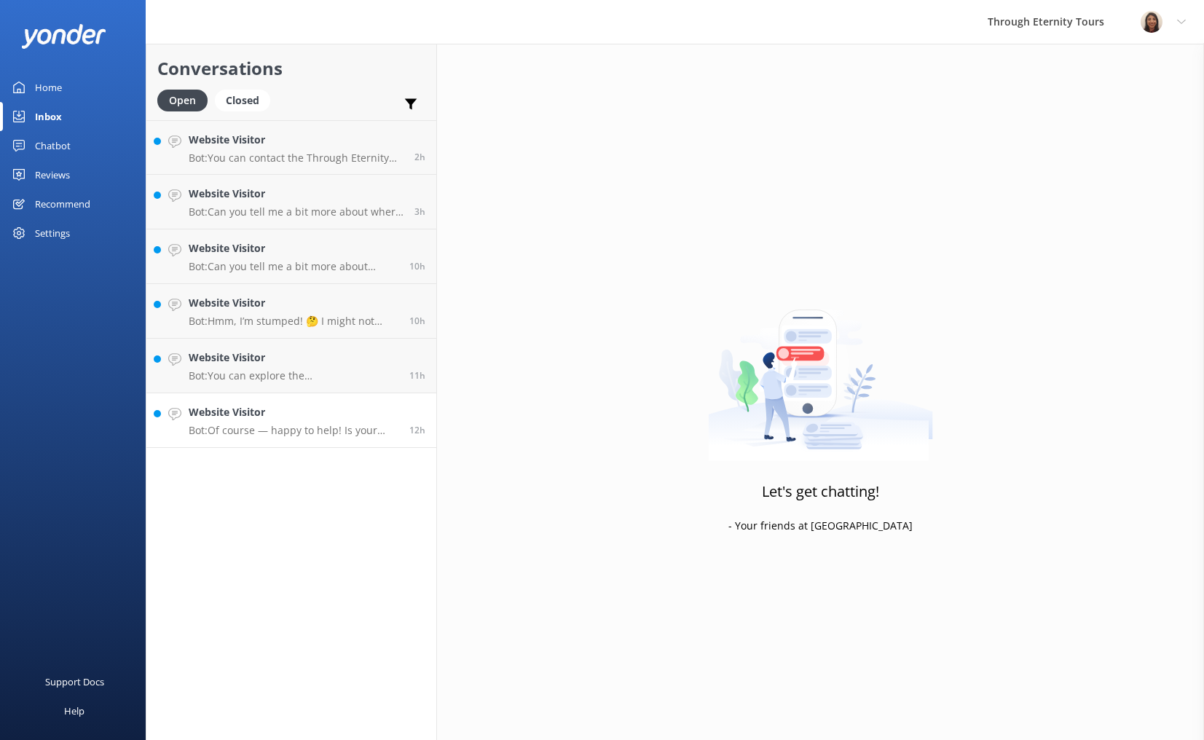
click at [237, 412] on h4 "Website Visitor" at bounding box center [294, 412] width 210 height 16
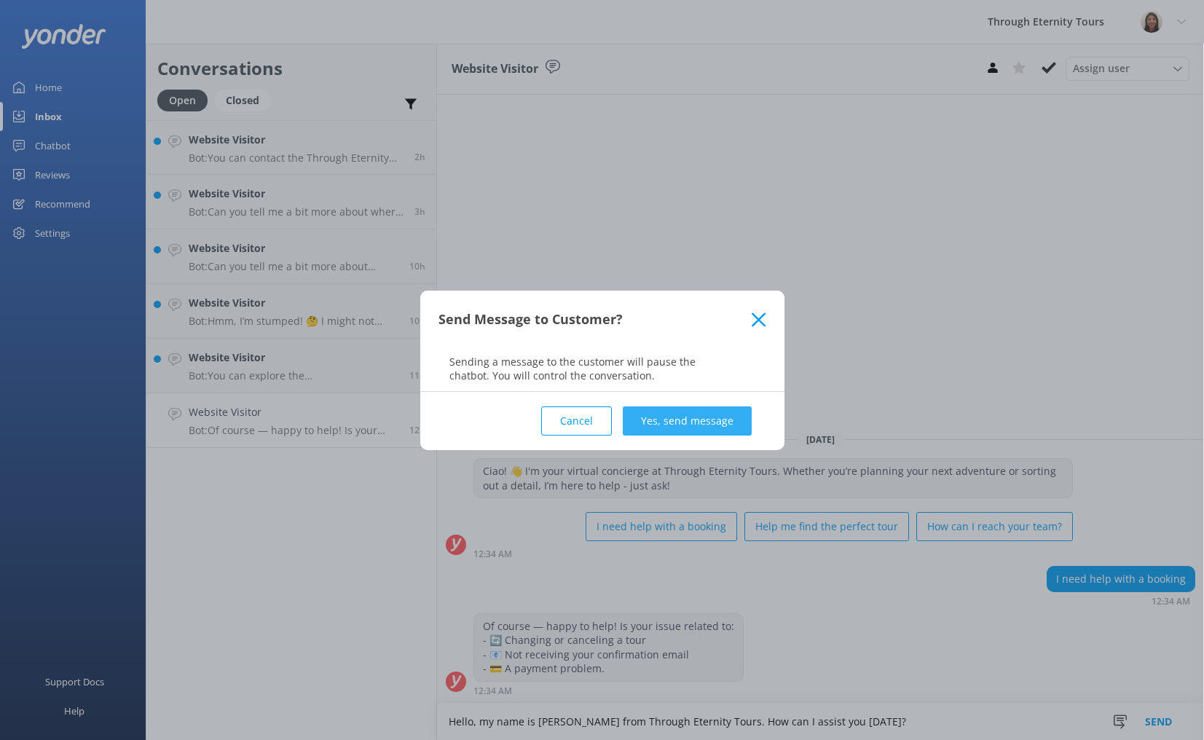
type textarea "Hello, my name is [PERSON_NAME] from Through Eternity Tours. How can I assist y…"
click at [714, 423] on button "Yes, send message" at bounding box center [687, 420] width 129 height 29
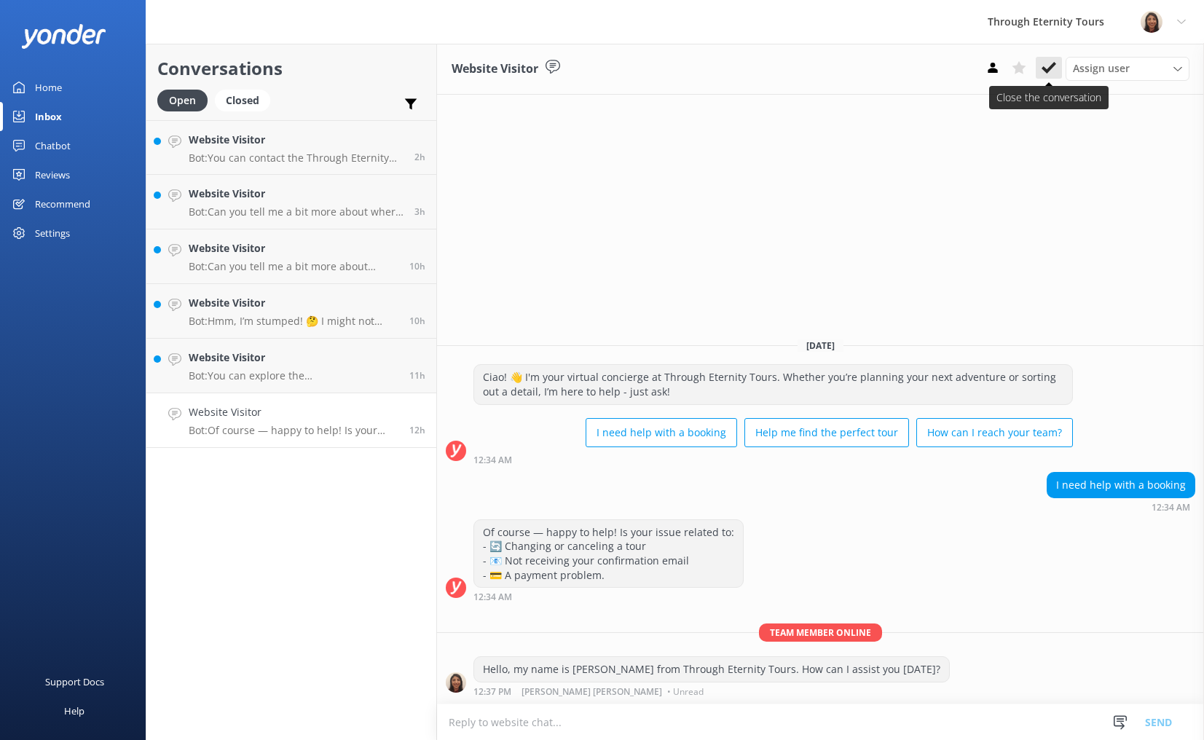
click at [1050, 60] on icon at bounding box center [1048, 67] width 15 height 15
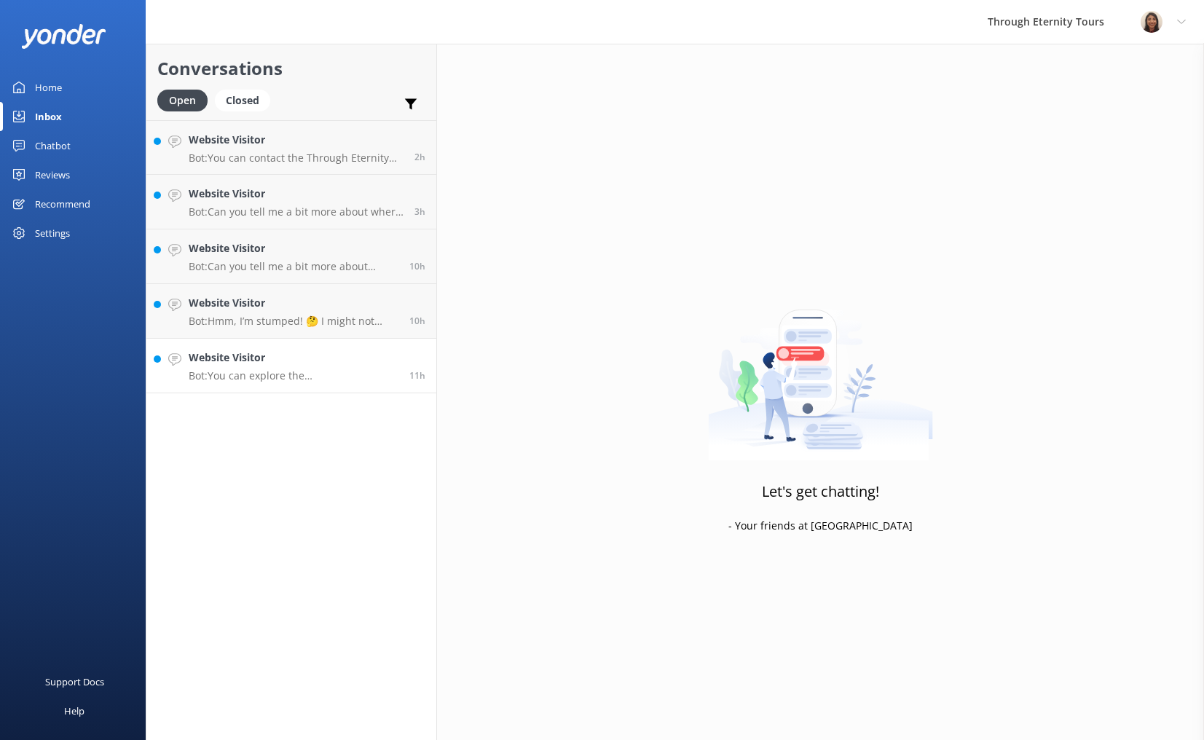
click at [306, 363] on h4 "Website Visitor" at bounding box center [294, 358] width 210 height 16
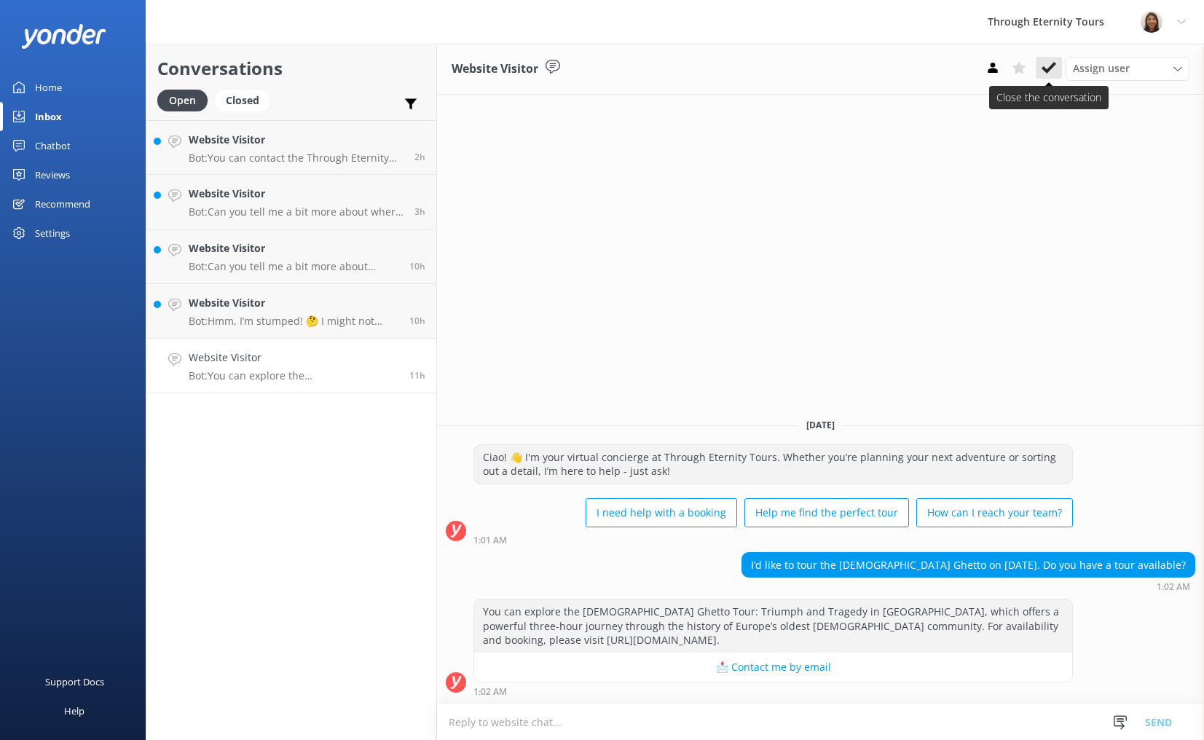
click at [1044, 68] on use at bounding box center [1048, 68] width 15 height 12
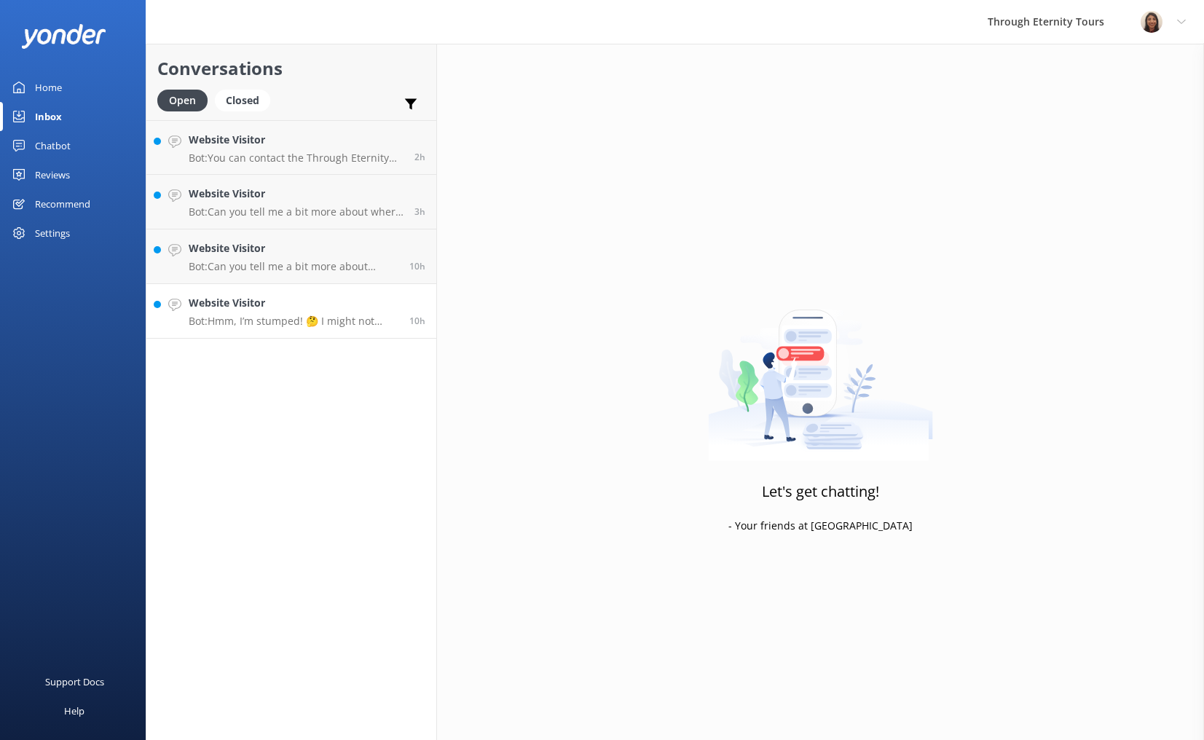
click at [311, 294] on link "Website Visitor Bot: Hmm, I’m stumped! 🤔 I might not have the answer to that on…" at bounding box center [291, 311] width 290 height 55
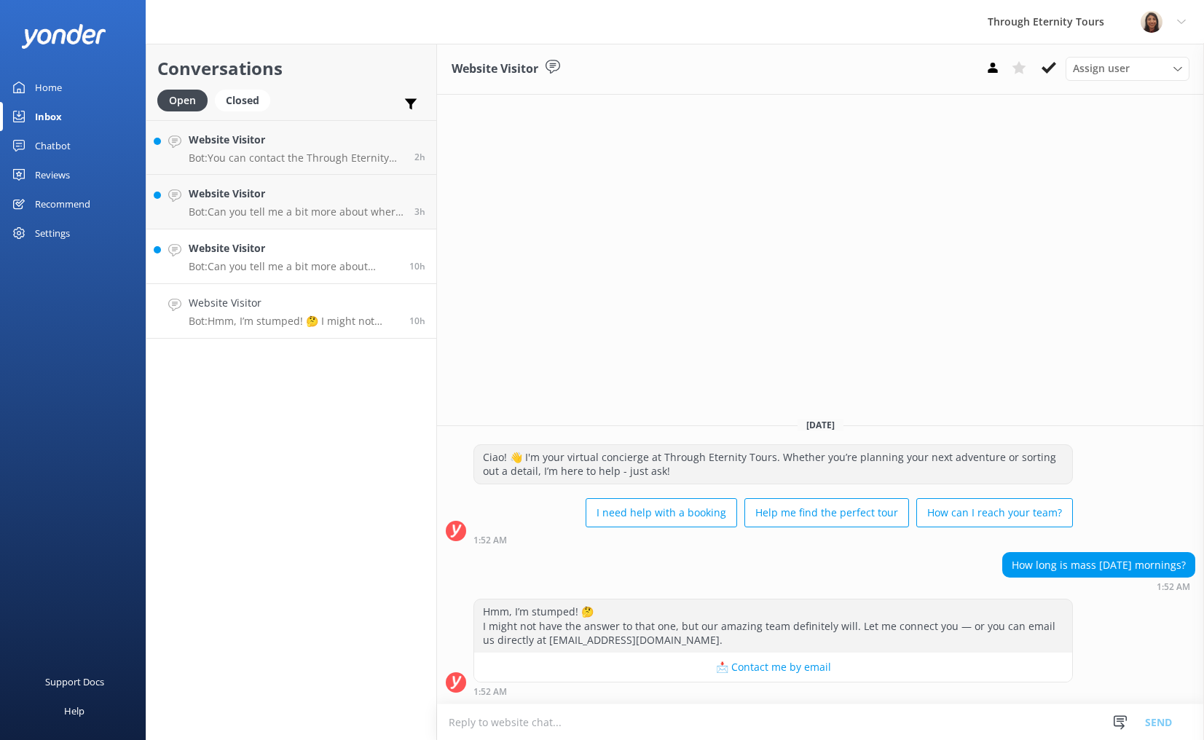
click at [376, 258] on div "Website Visitor Bot: Can you tell me a bit more about where you are going? We h…" at bounding box center [294, 256] width 210 height 32
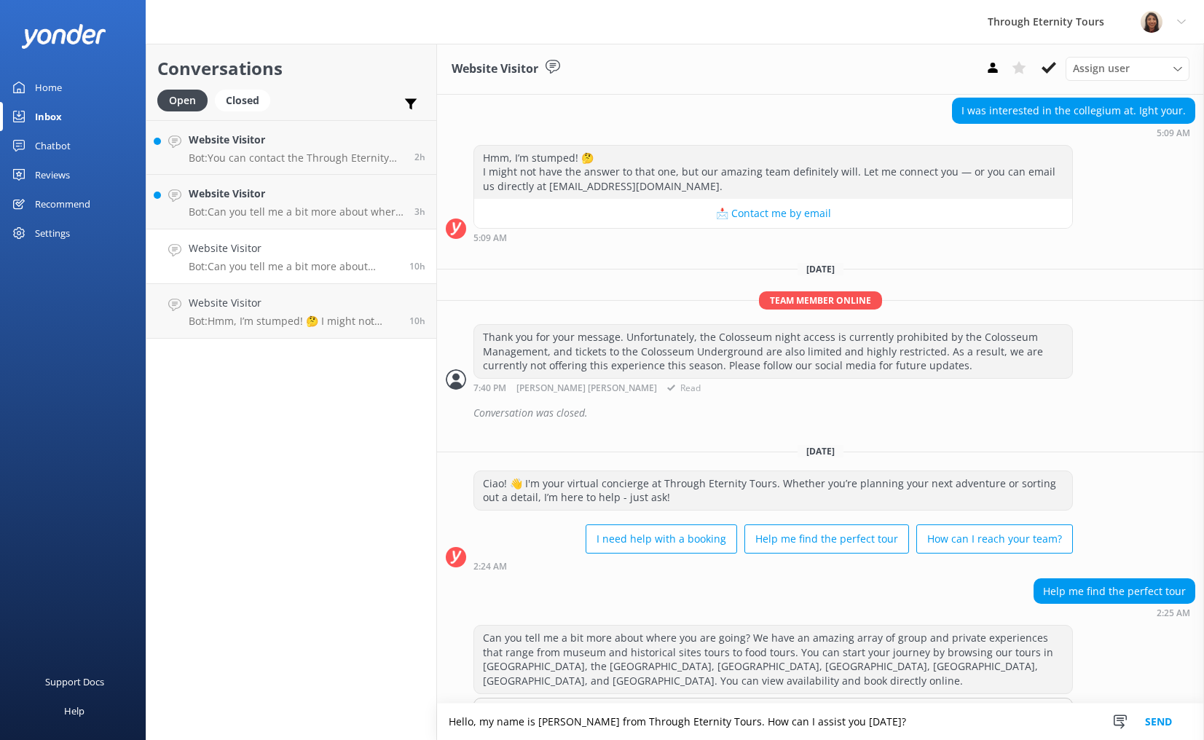
scroll to position [200, 0]
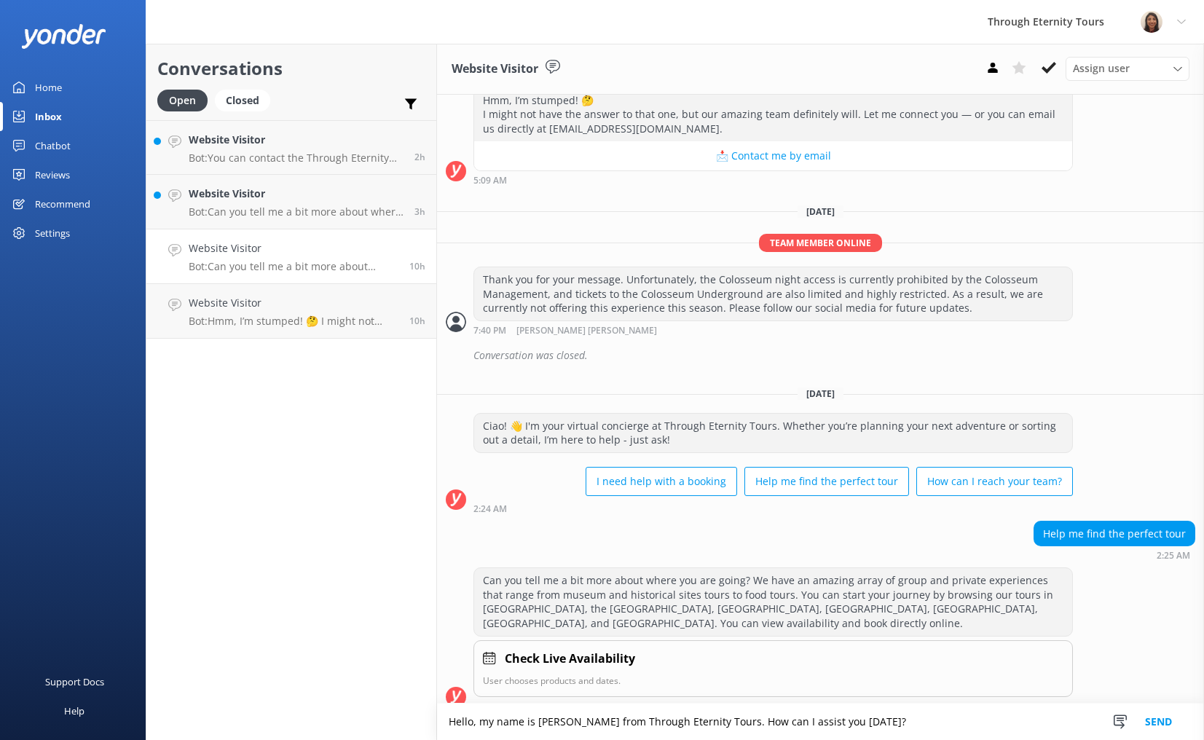
type textarea "Hello, my name is [PERSON_NAME] from Through Eternity Tours. How can I assist y…"
click at [1164, 712] on button "Send" at bounding box center [1158, 721] width 55 height 36
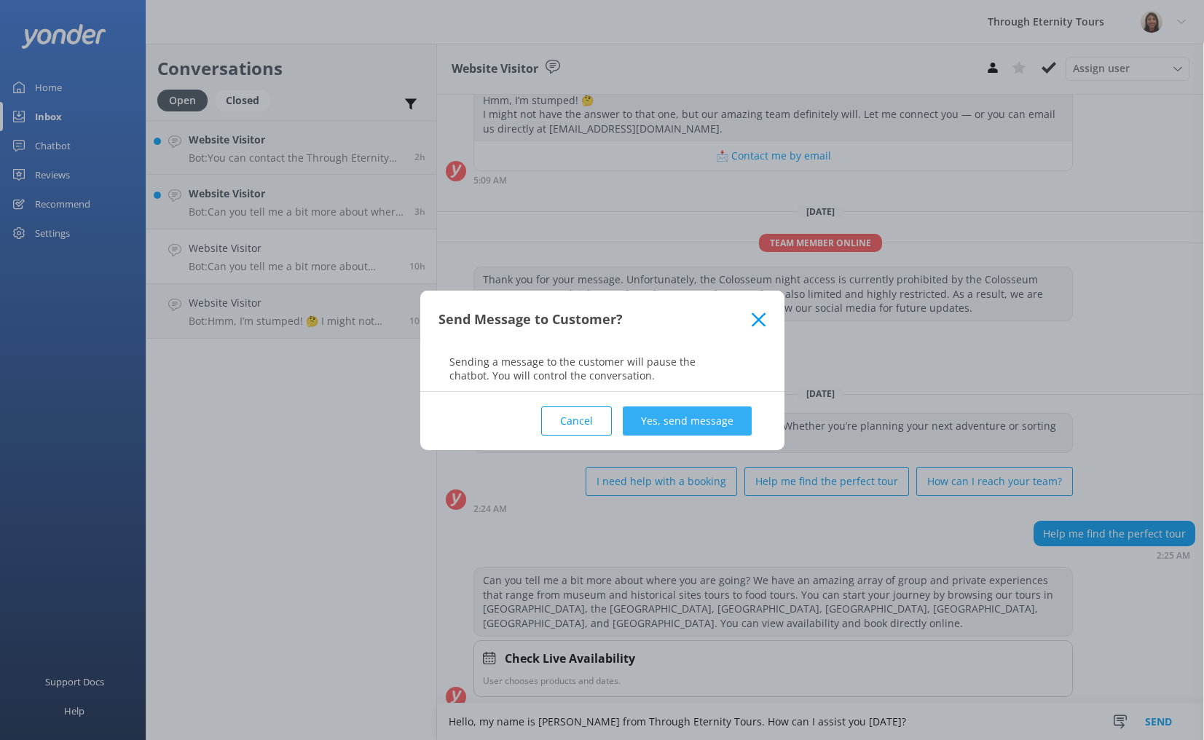
click at [734, 414] on button "Yes, send message" at bounding box center [687, 420] width 129 height 29
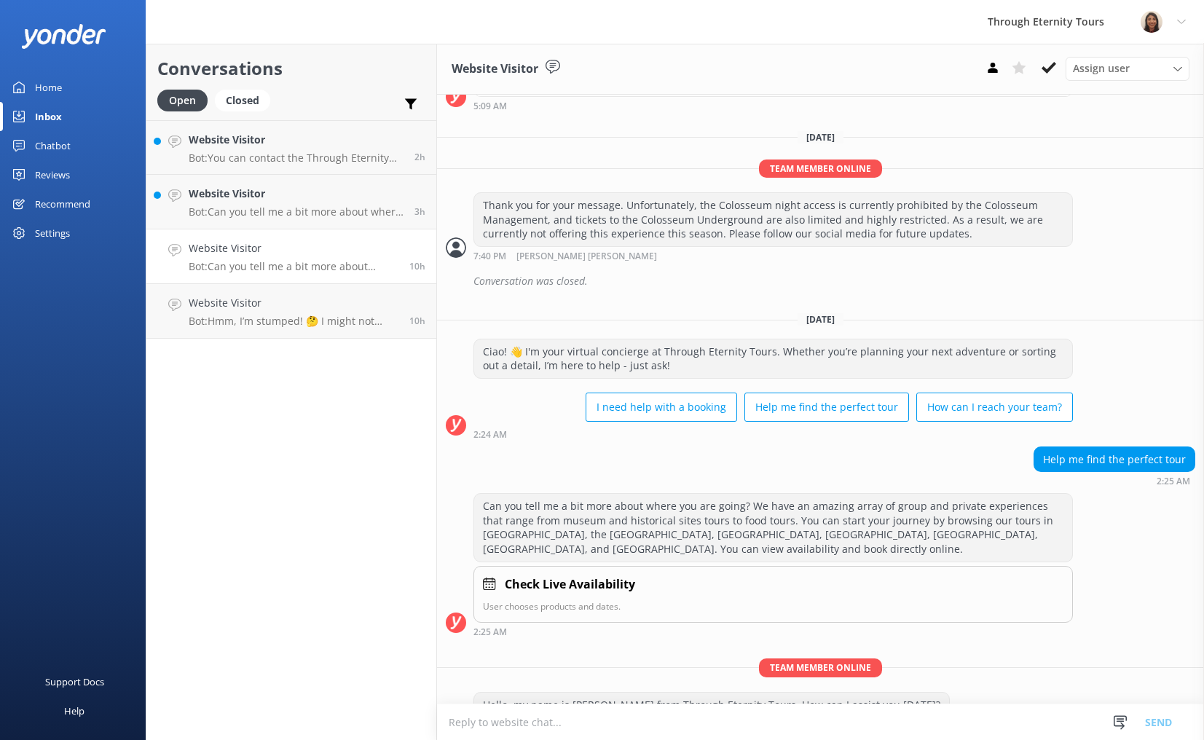
scroll to position [293, 0]
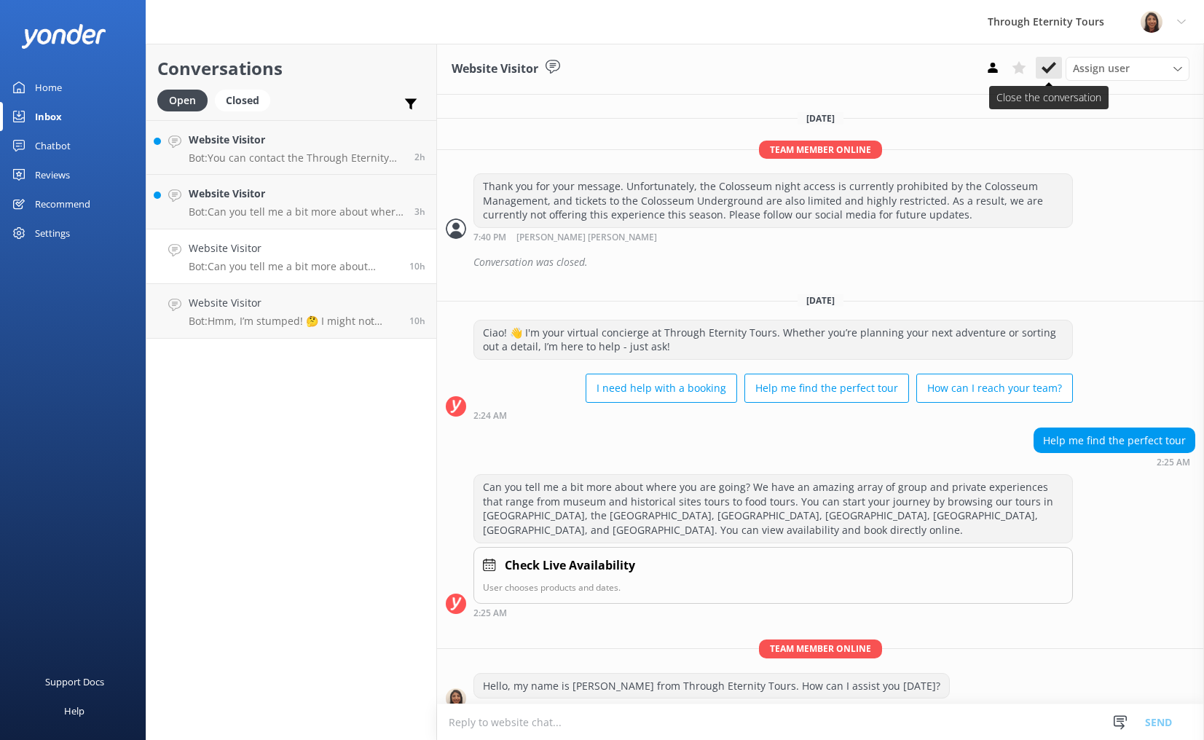
click at [1060, 63] on button at bounding box center [1048, 68] width 26 height 22
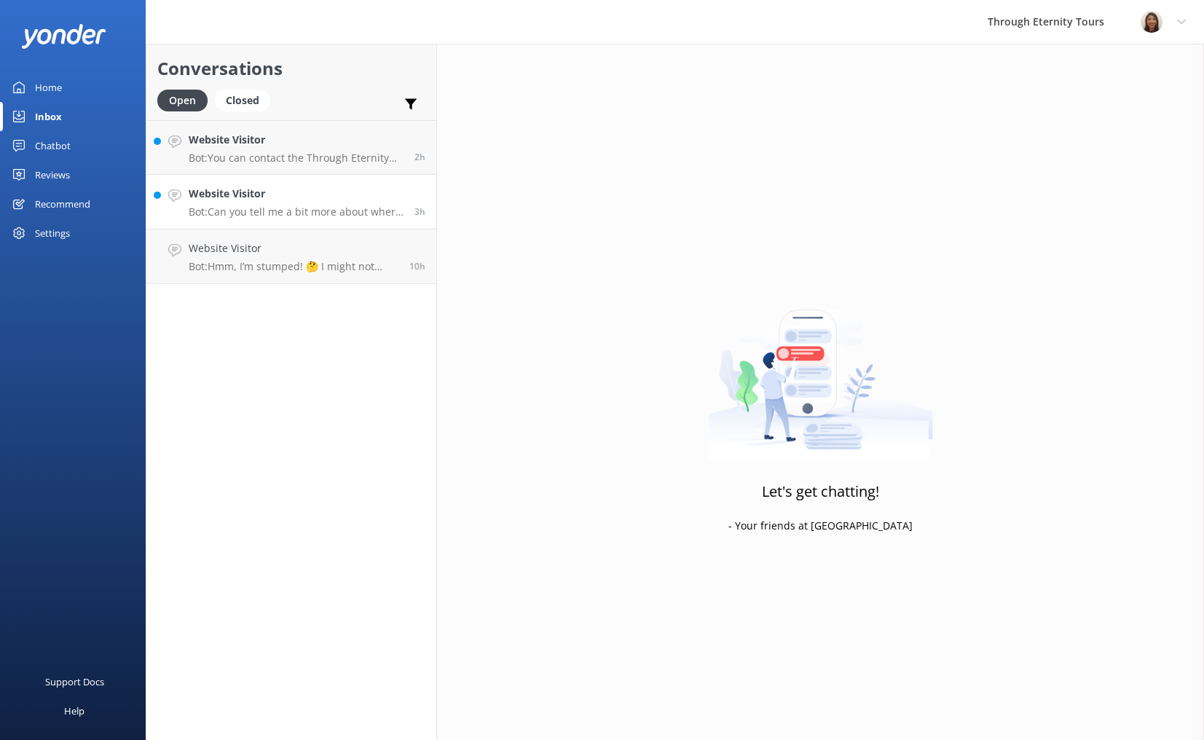
click at [303, 206] on p "Bot: Can you tell me a bit more about where you are going? We have an amazing a…" at bounding box center [296, 211] width 215 height 13
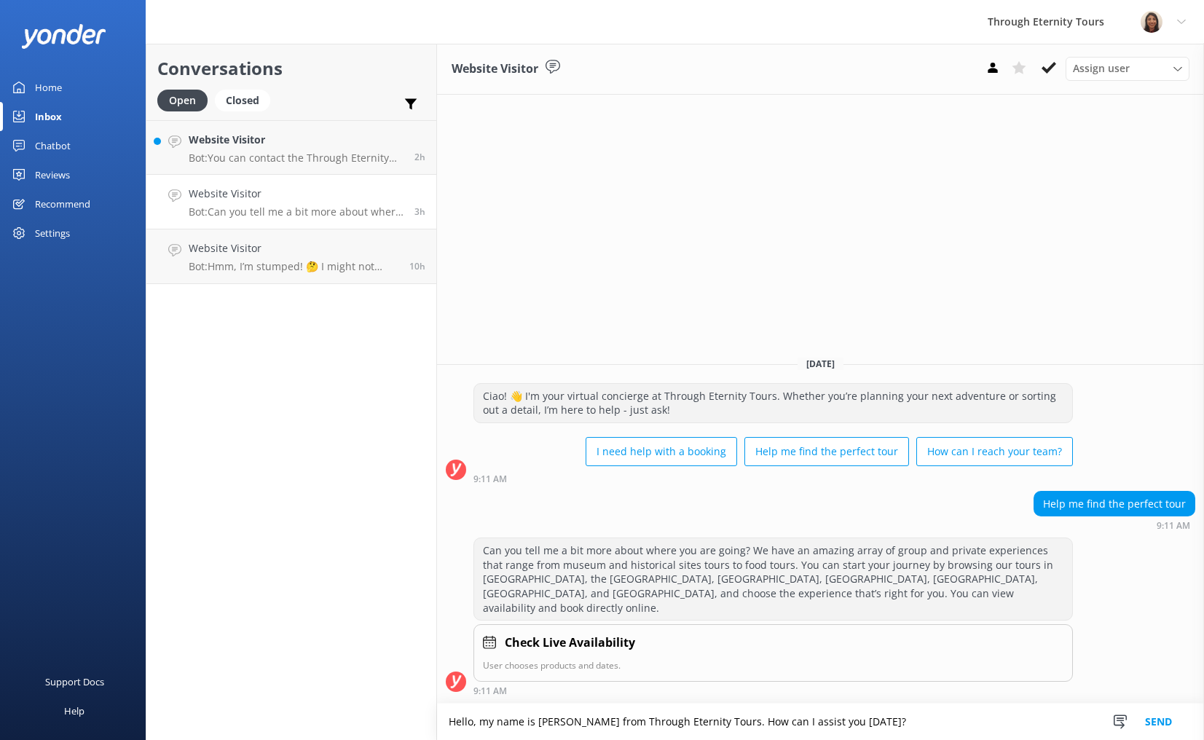
type textarea "Hello, my name is [PERSON_NAME] from Through Eternity Tours. How can I assist y…"
click at [1157, 717] on button "Send" at bounding box center [1158, 721] width 55 height 36
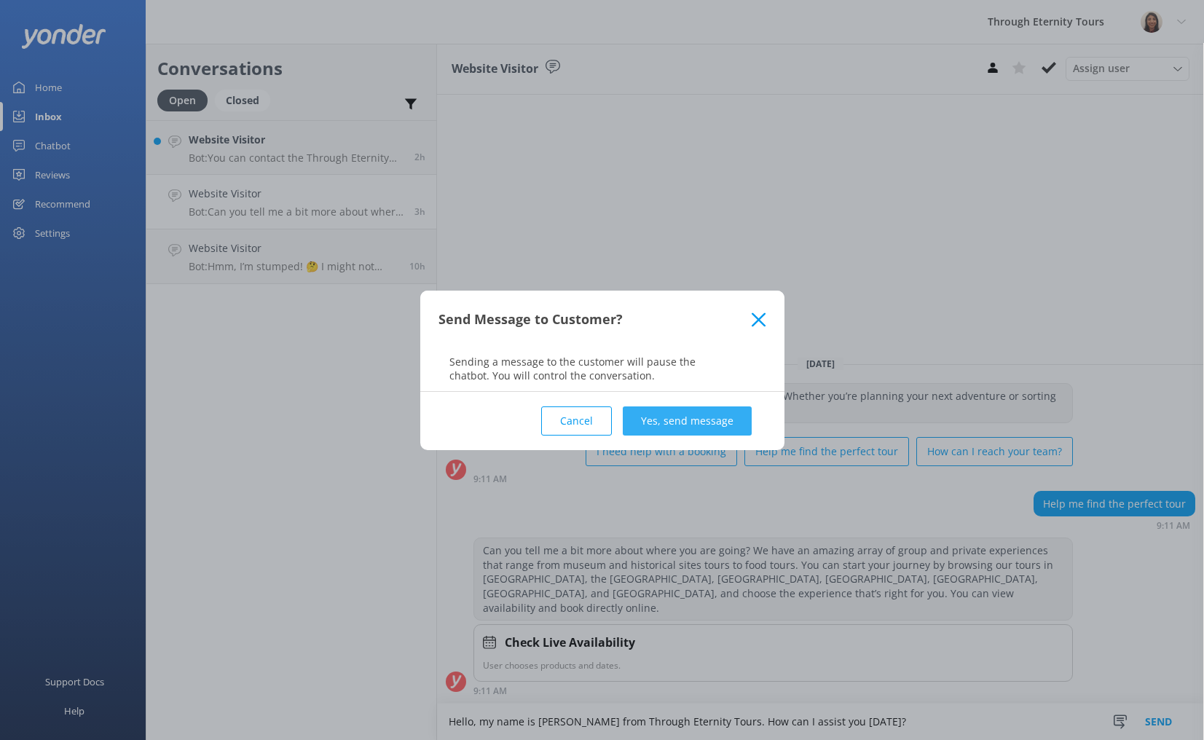
click at [717, 418] on button "Yes, send message" at bounding box center [687, 420] width 129 height 29
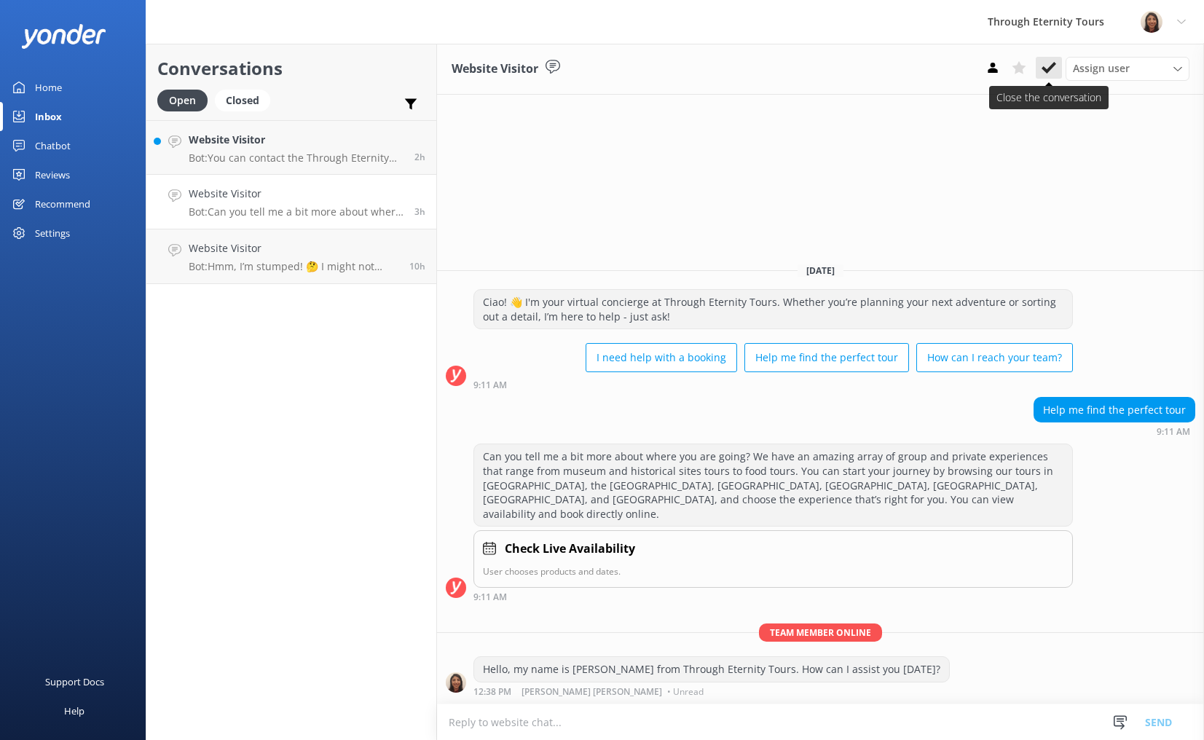
click at [1049, 68] on use at bounding box center [1048, 68] width 15 height 12
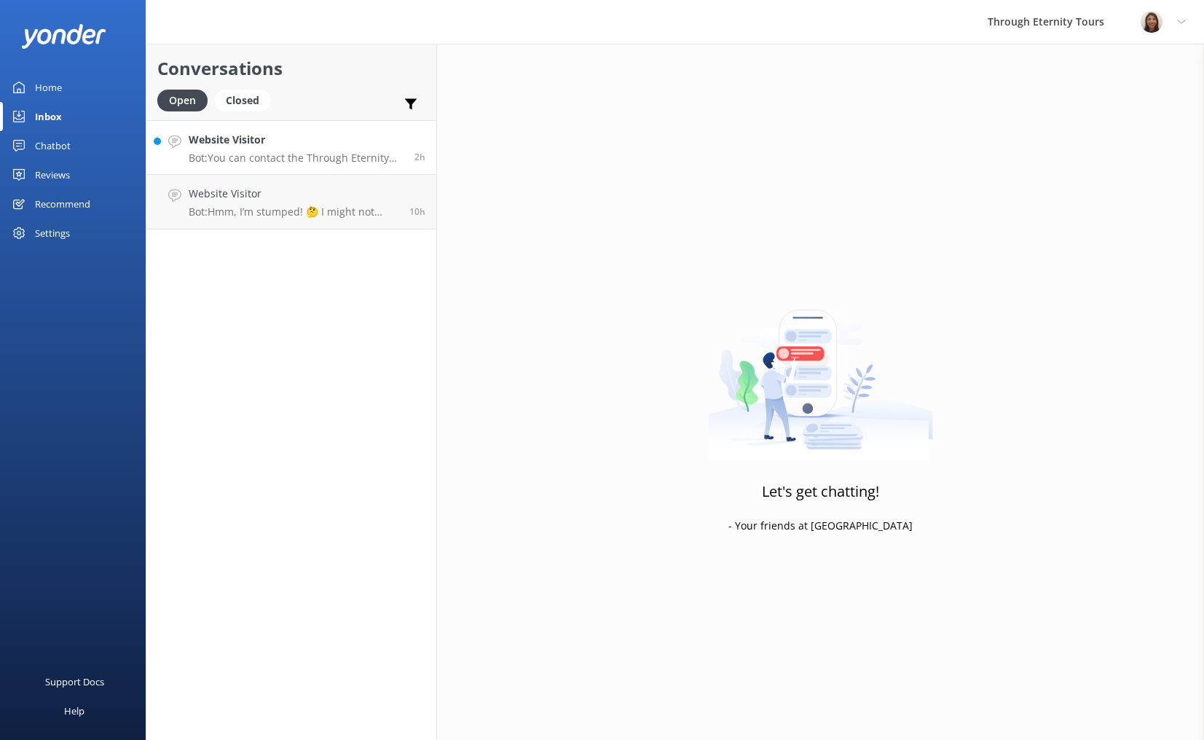
click at [207, 156] on p "Bot: You can contact the Through Eternity Tours team at [PHONE_NUMBER] or [PHON…" at bounding box center [296, 157] width 215 height 13
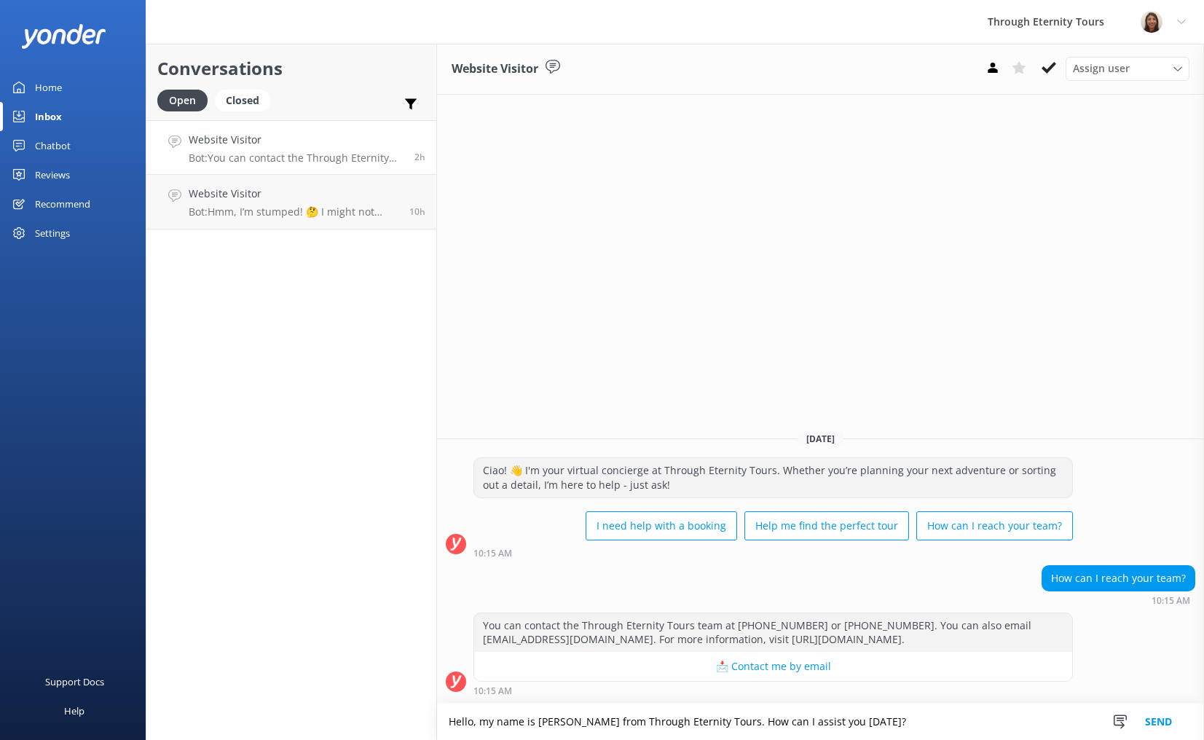
type textarea "Hello, my name is [PERSON_NAME] from Through Eternity Tours. How can I assist y…"
click at [1154, 717] on button "Send" at bounding box center [1158, 721] width 55 height 36
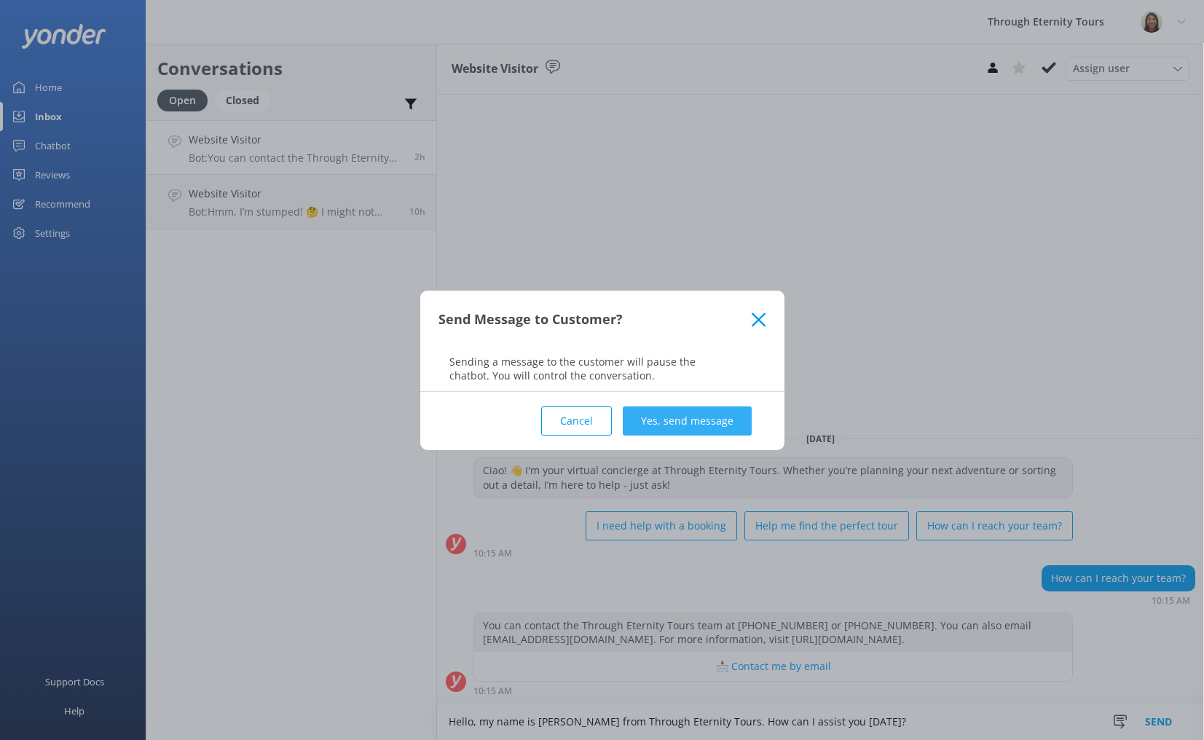
click at [645, 431] on button "Yes, send message" at bounding box center [687, 420] width 129 height 29
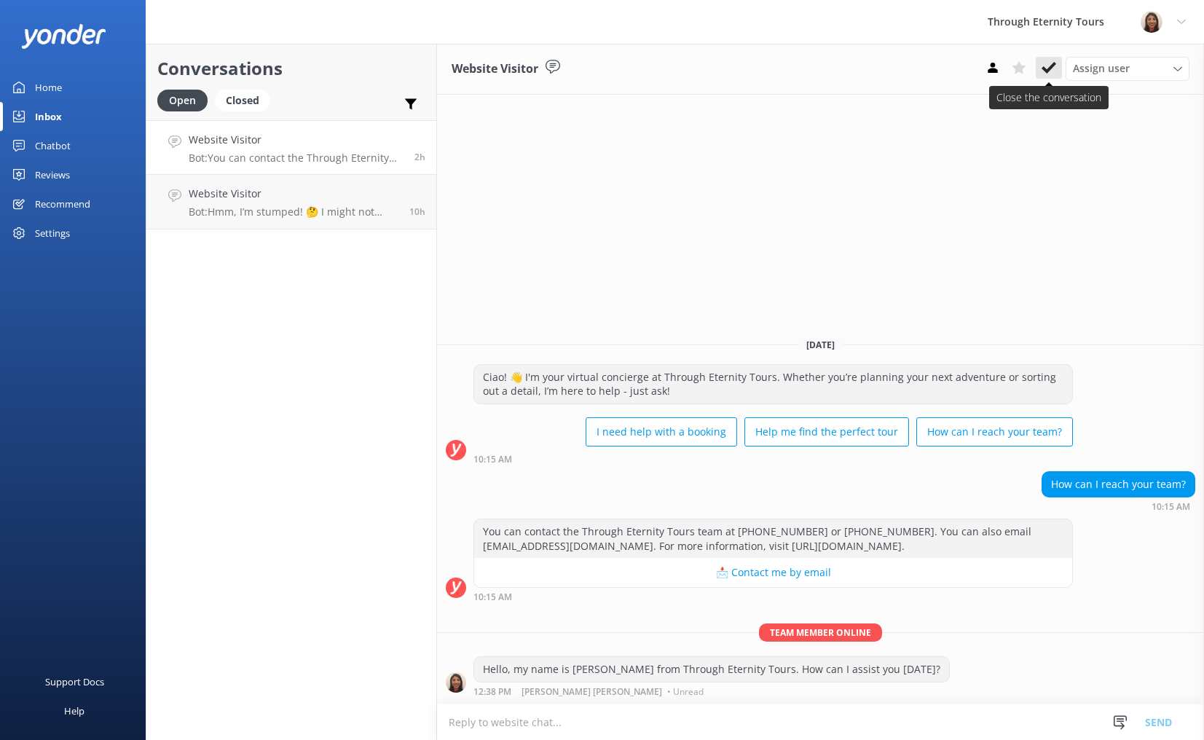
click at [1056, 68] on button at bounding box center [1048, 68] width 26 height 22
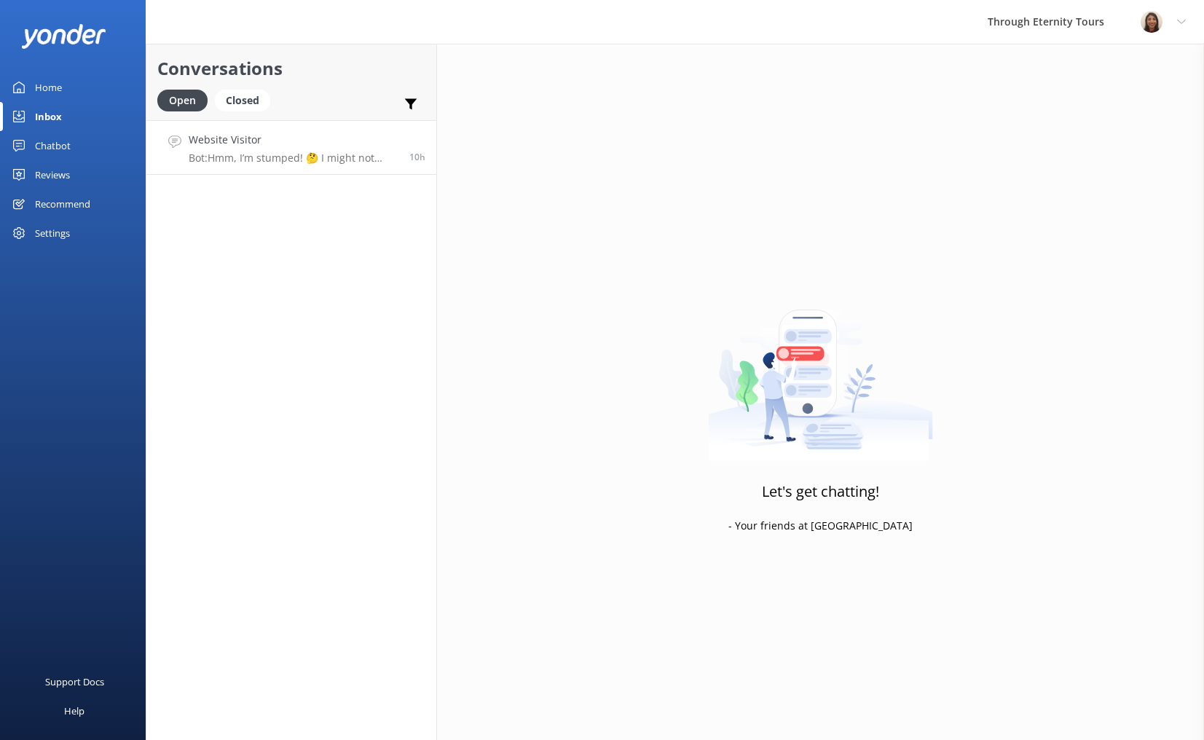
click at [250, 149] on div "Website Visitor Bot: Hmm, I’m stumped! 🤔 I might not have the answer to that on…" at bounding box center [294, 147] width 210 height 31
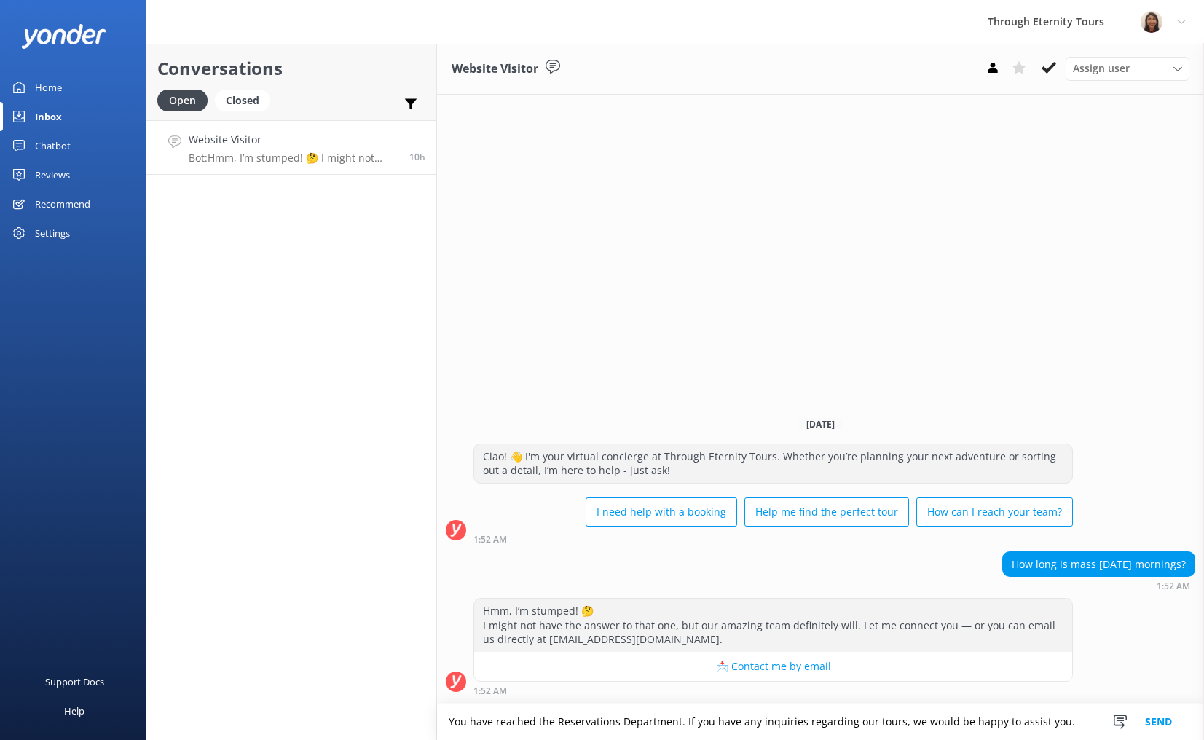
type textarea "You have reached the Reservations Department. If you have any inquiries regardi…"
click at [1173, 720] on button "Send" at bounding box center [1158, 721] width 55 height 36
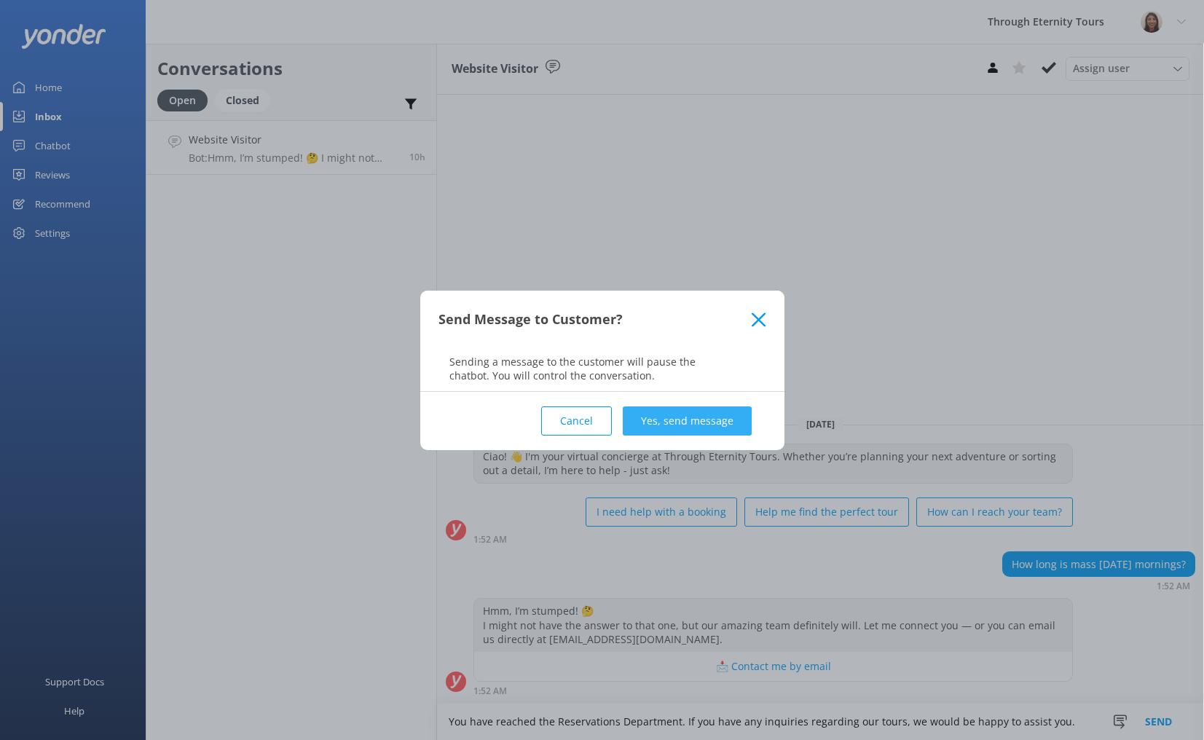
click at [692, 427] on button "Yes, send message" at bounding box center [687, 420] width 129 height 29
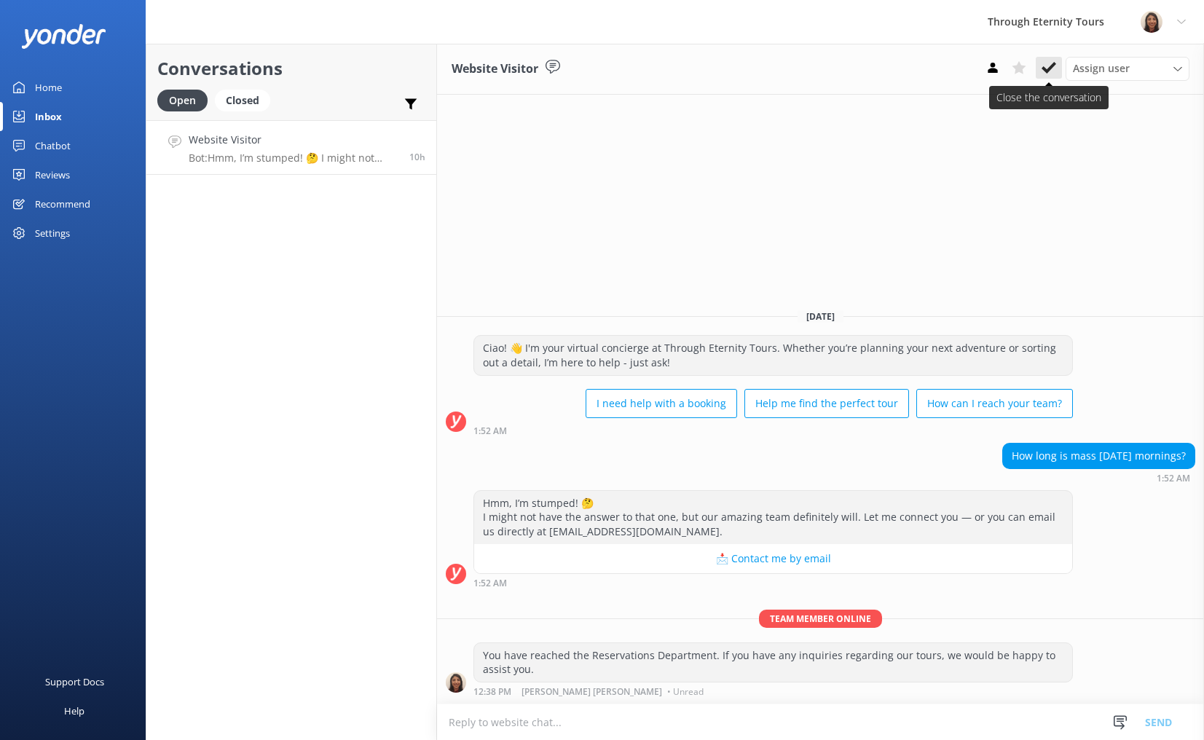
click at [1054, 59] on button at bounding box center [1048, 68] width 26 height 22
